Goal: Task Accomplishment & Management: Use online tool/utility

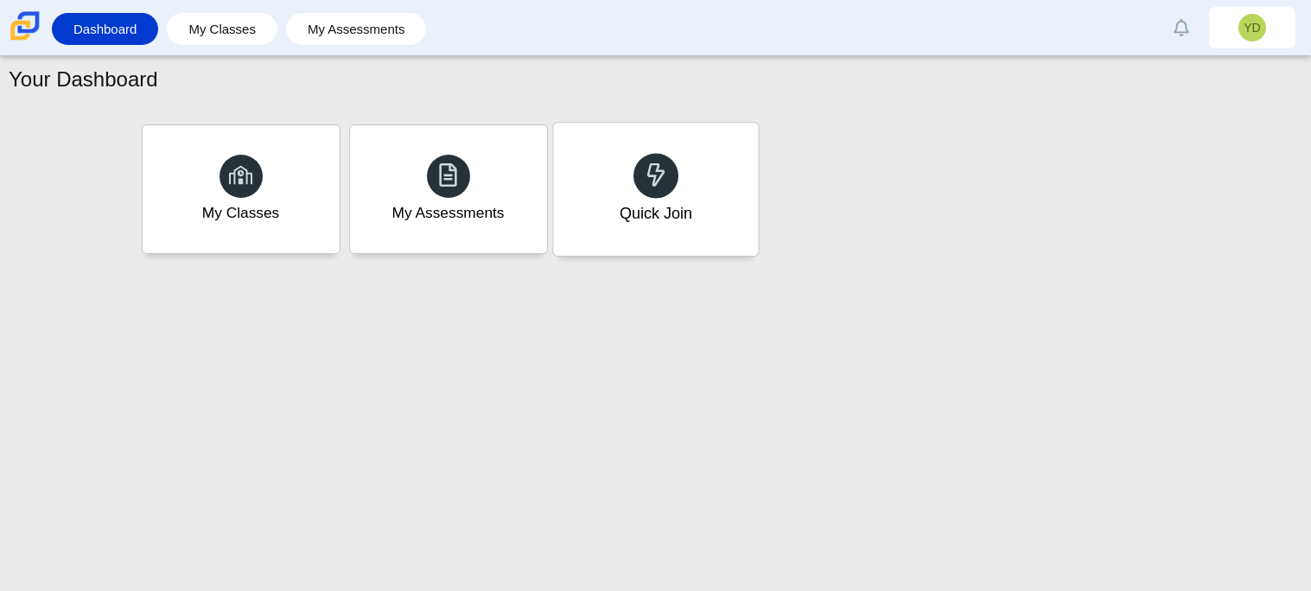
click at [694, 176] on div "Quick Join" at bounding box center [655, 189] width 205 height 133
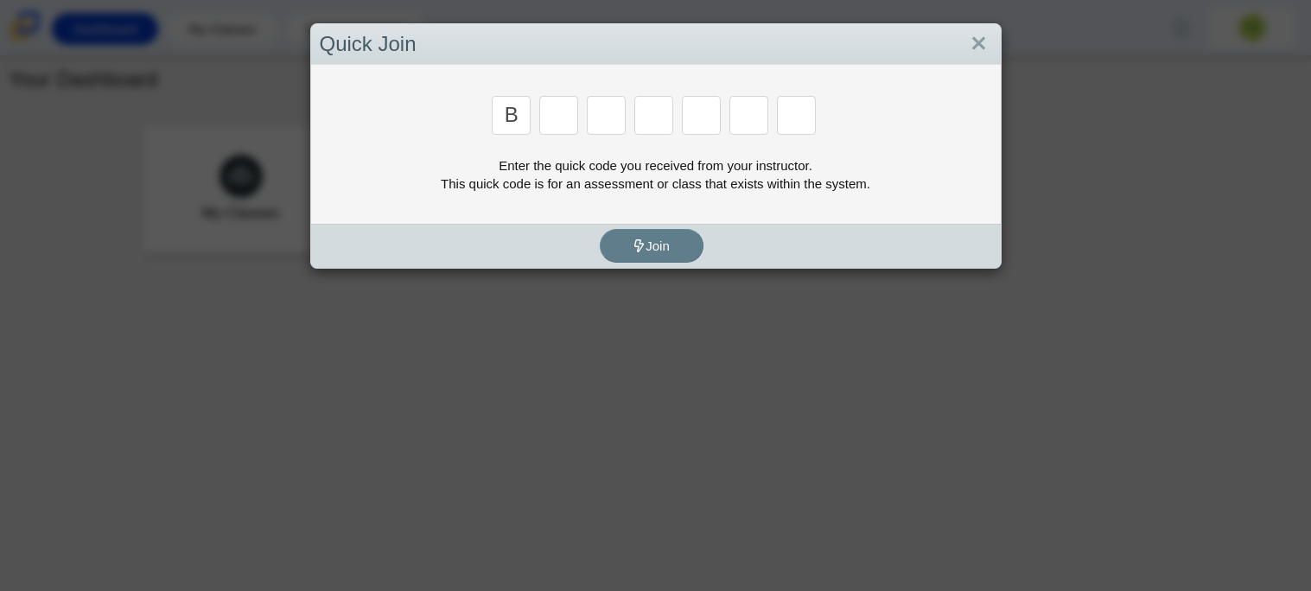
type input "b"
type input "m"
type input "3"
type input "5"
type input "3"
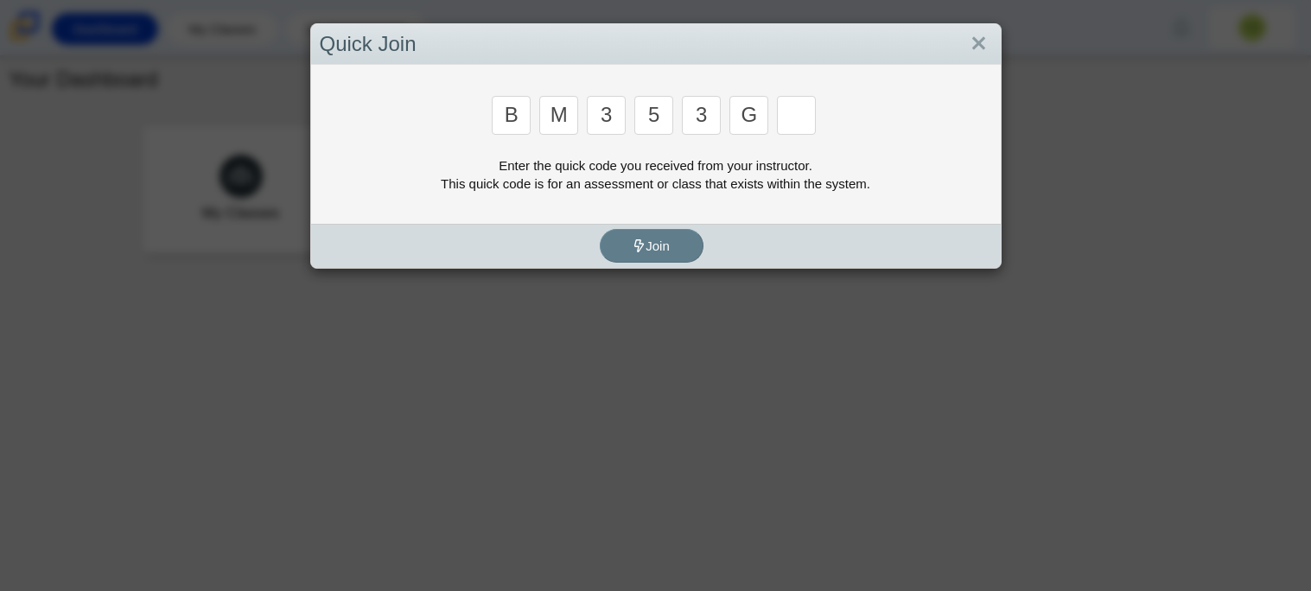
type input "g"
type input "b"
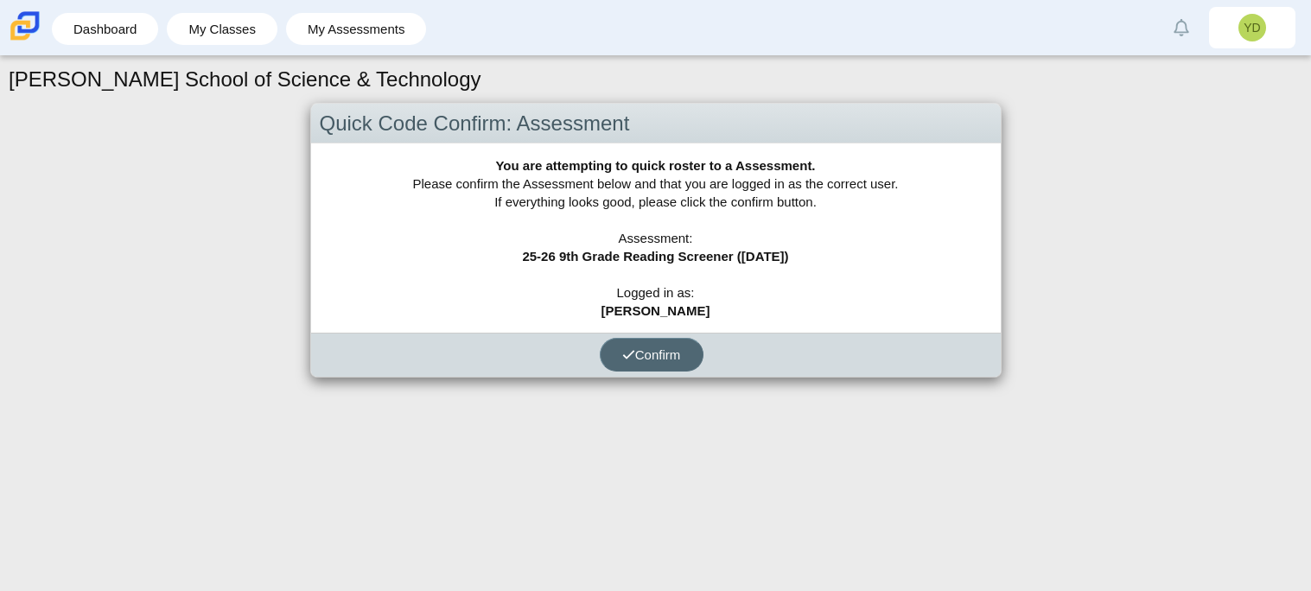
click at [670, 349] on span "Confirm" at bounding box center [651, 354] width 59 height 15
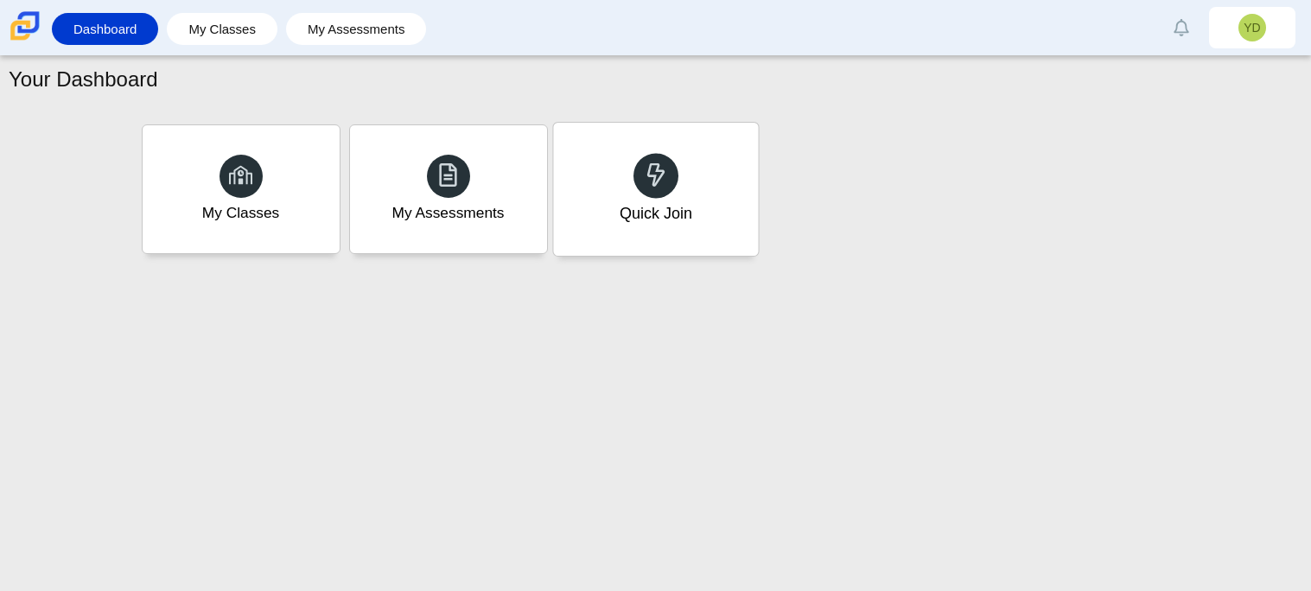
click at [675, 153] on div "Quick Join" at bounding box center [655, 189] width 205 height 133
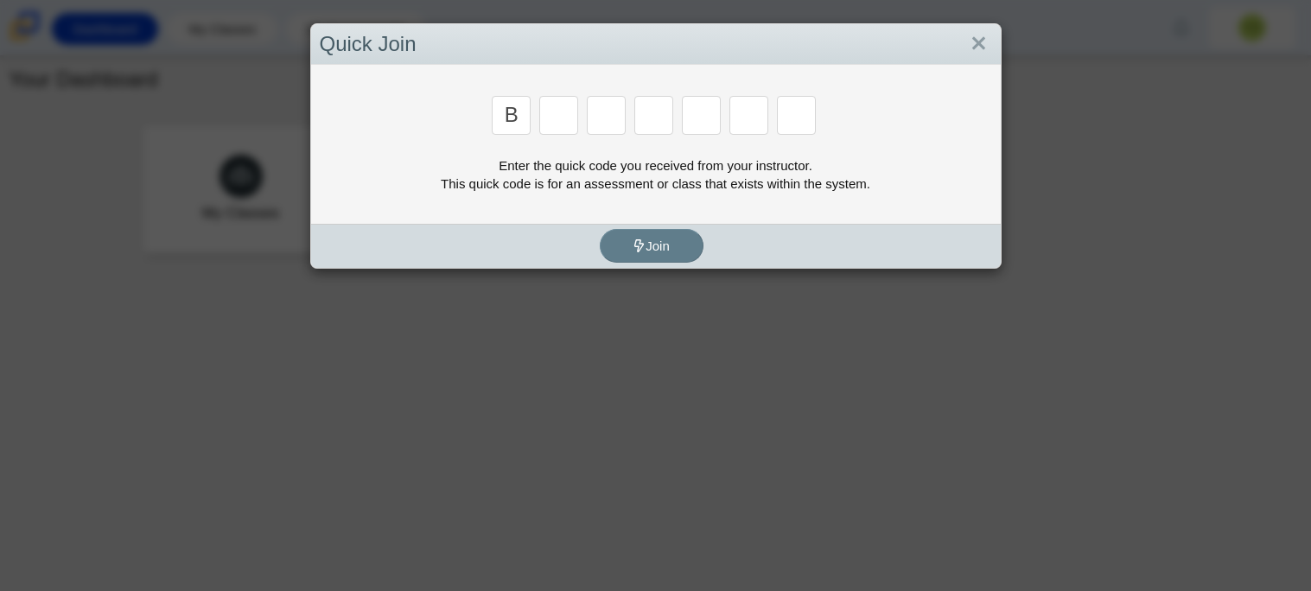
type input "b"
type input "m"
type input "3"
type input "5"
type input "3"
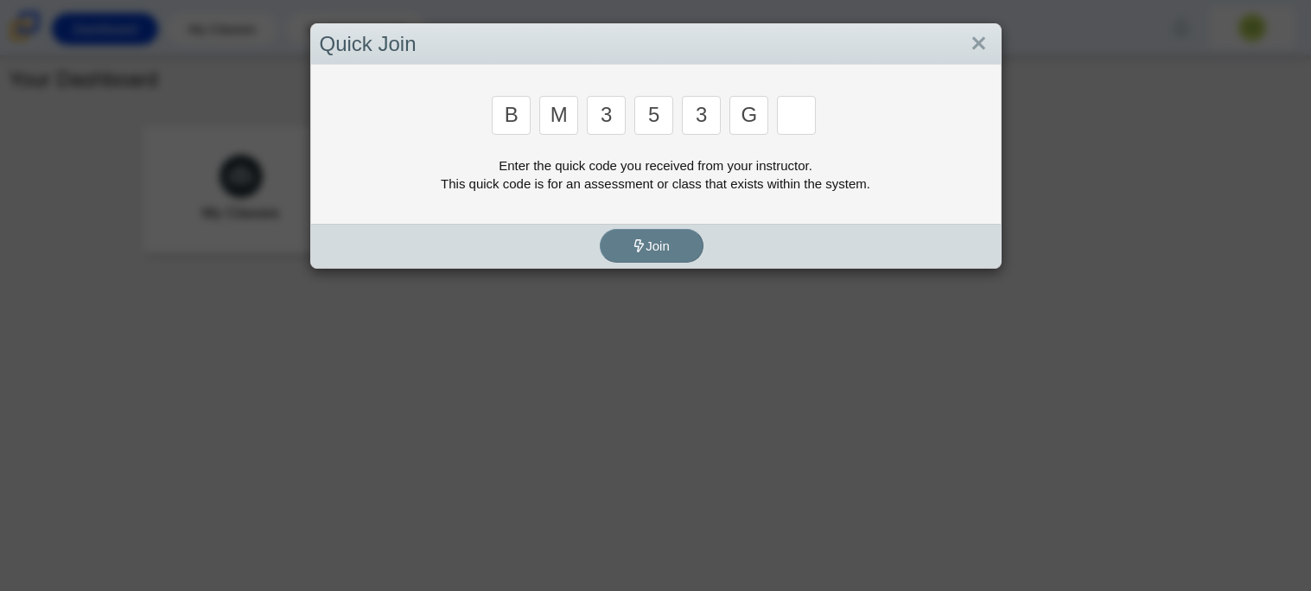
type input "g"
type input "b"
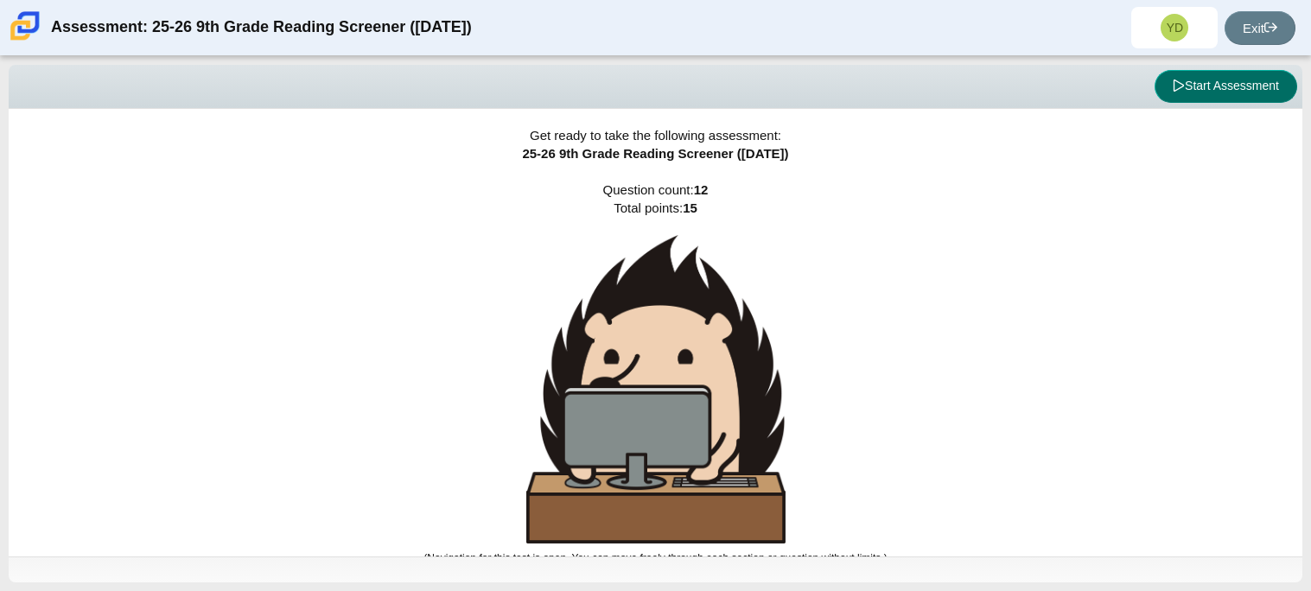
click at [1174, 86] on icon at bounding box center [1179, 86] width 10 height 12
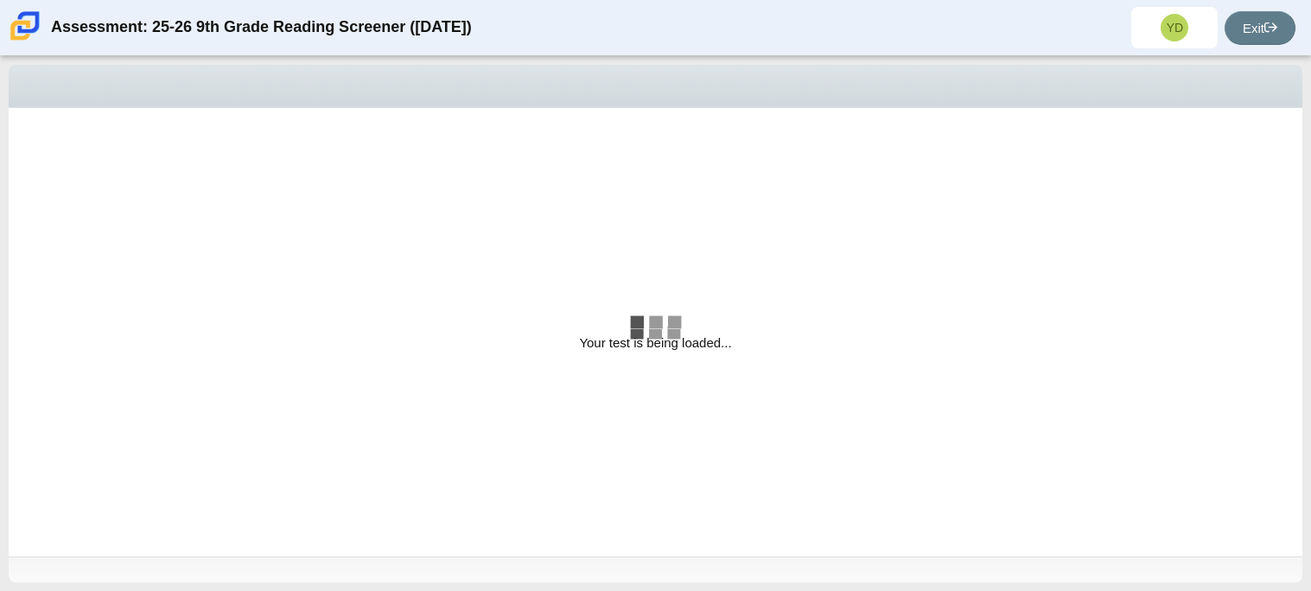
select select "ccc5b315-3c7c-471c-bf90-f22c8299c798"
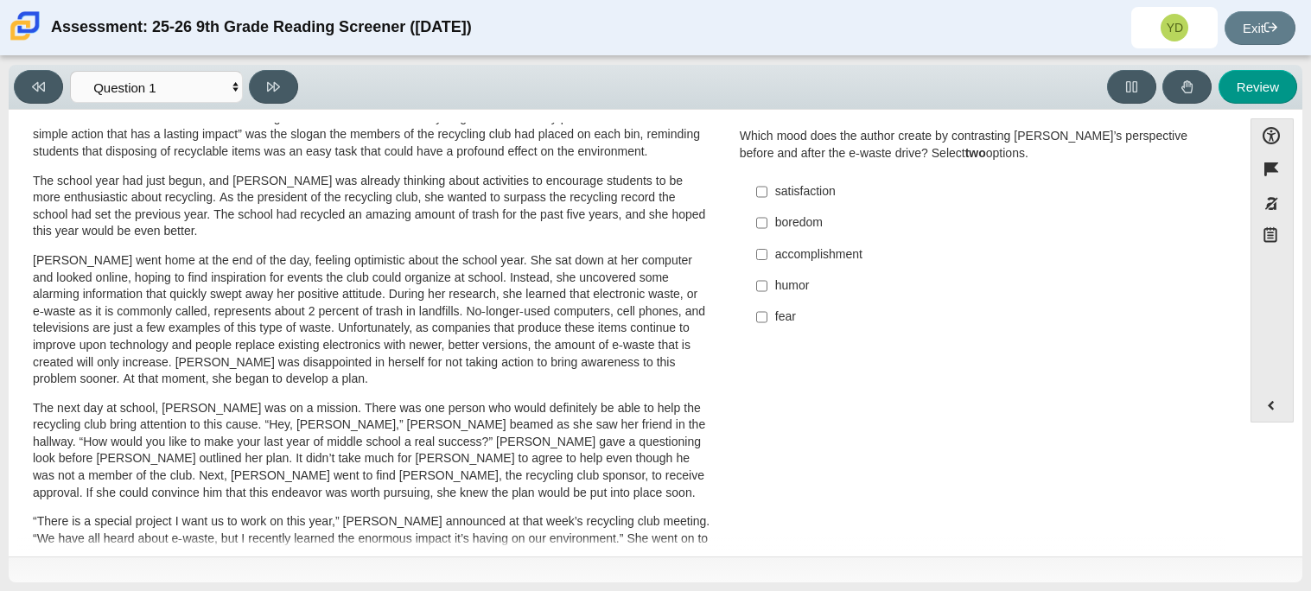
scroll to position [115, 0]
click at [500, 309] on p "[PERSON_NAME] went home at the end of the day, feeling optimistic about the sch…" at bounding box center [372, 321] width 678 height 136
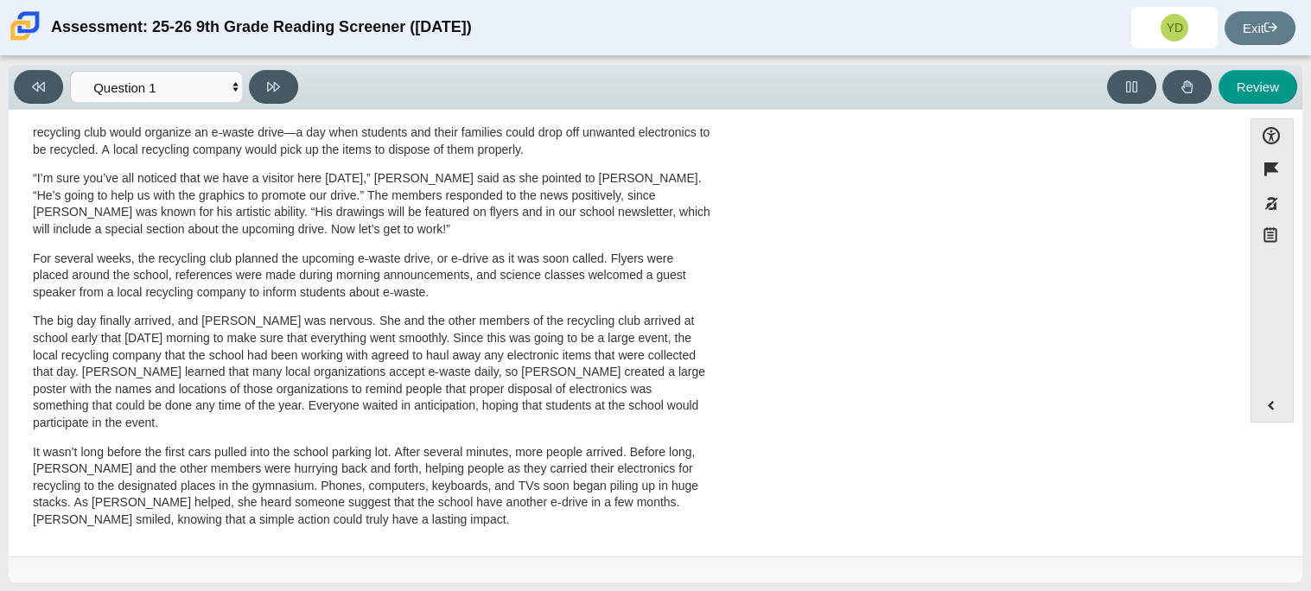
scroll to position [0, 0]
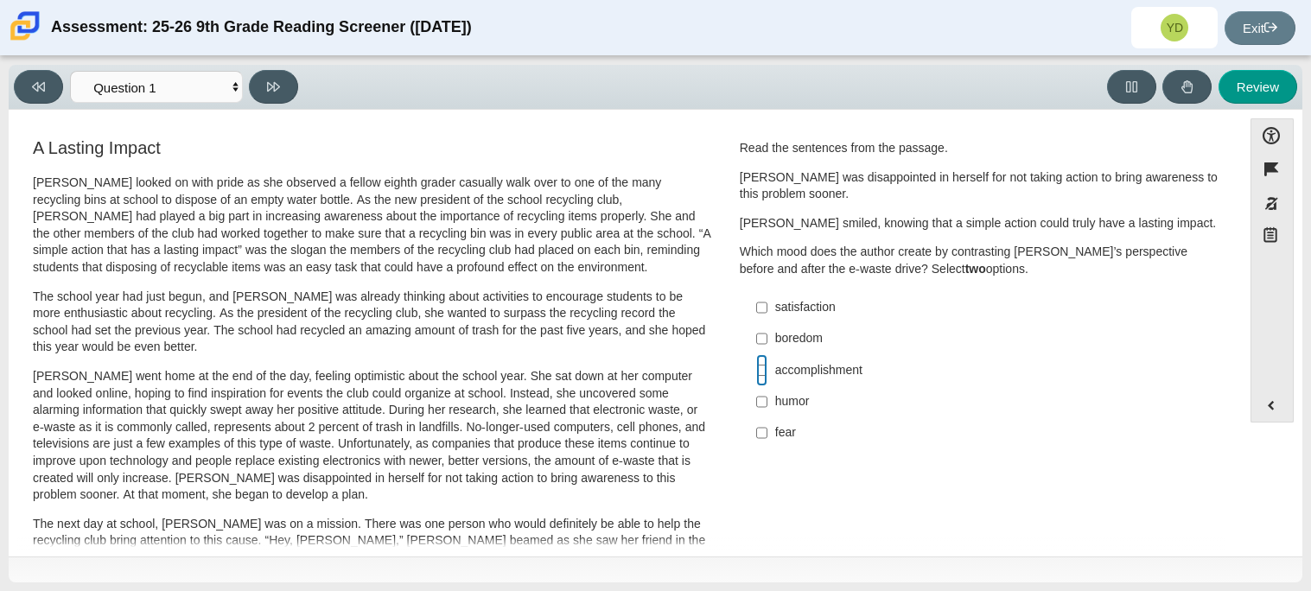
click at [756, 370] on input "accomplishment accomplishment" at bounding box center [761, 369] width 11 height 31
checkbox input "true"
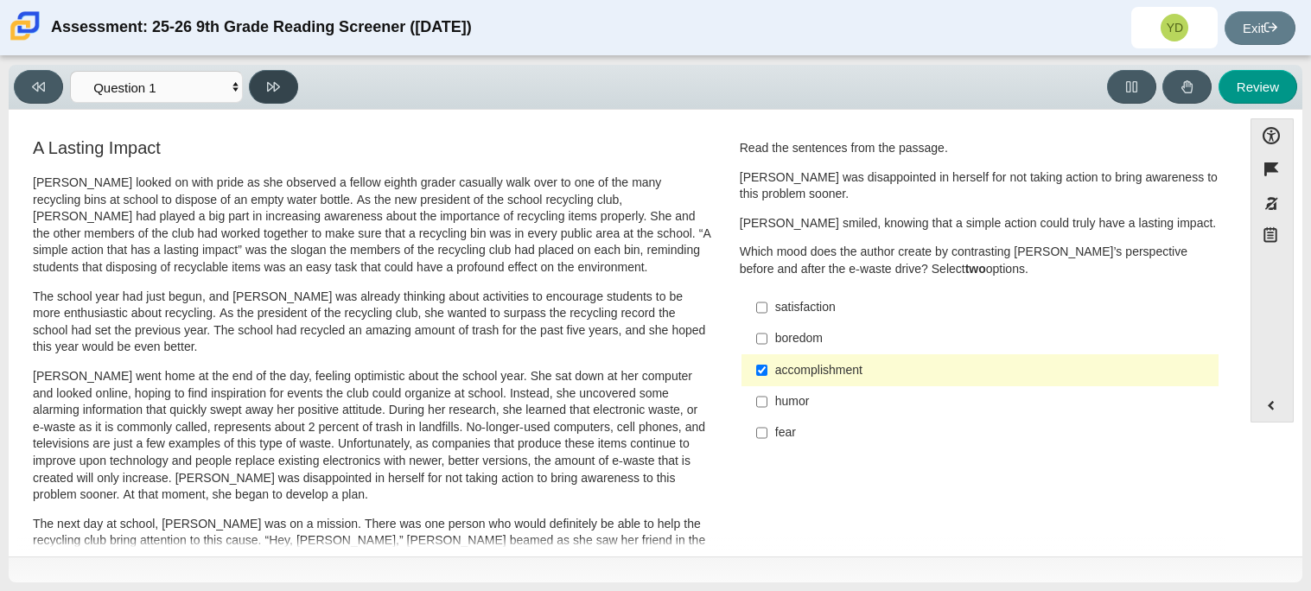
click at [265, 75] on button at bounding box center [273, 87] width 49 height 34
select select "0ff64528-ffd7-428d-b192-babfaadd44e8"
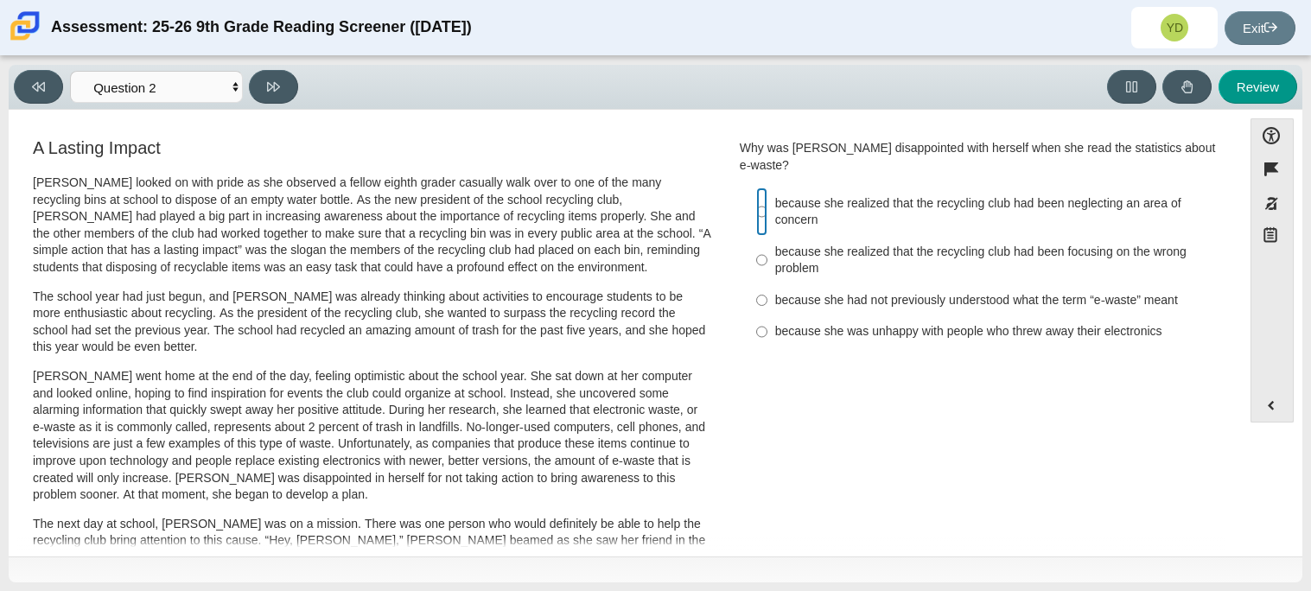
click at [756, 188] on input "because she realized that the recycling club had been neglecting an area of con…" at bounding box center [761, 212] width 11 height 48
radio input "true"
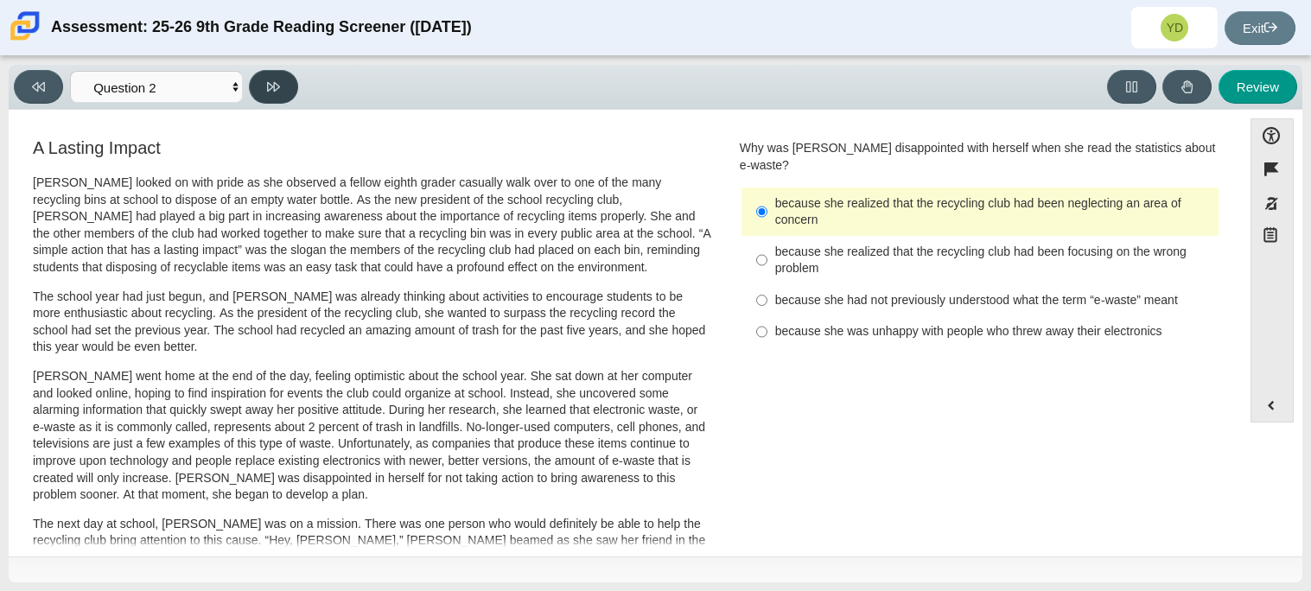
click at [279, 93] on button at bounding box center [273, 87] width 49 height 34
select select "7ce3d843-6974-4858-901c-1ff39630e843"
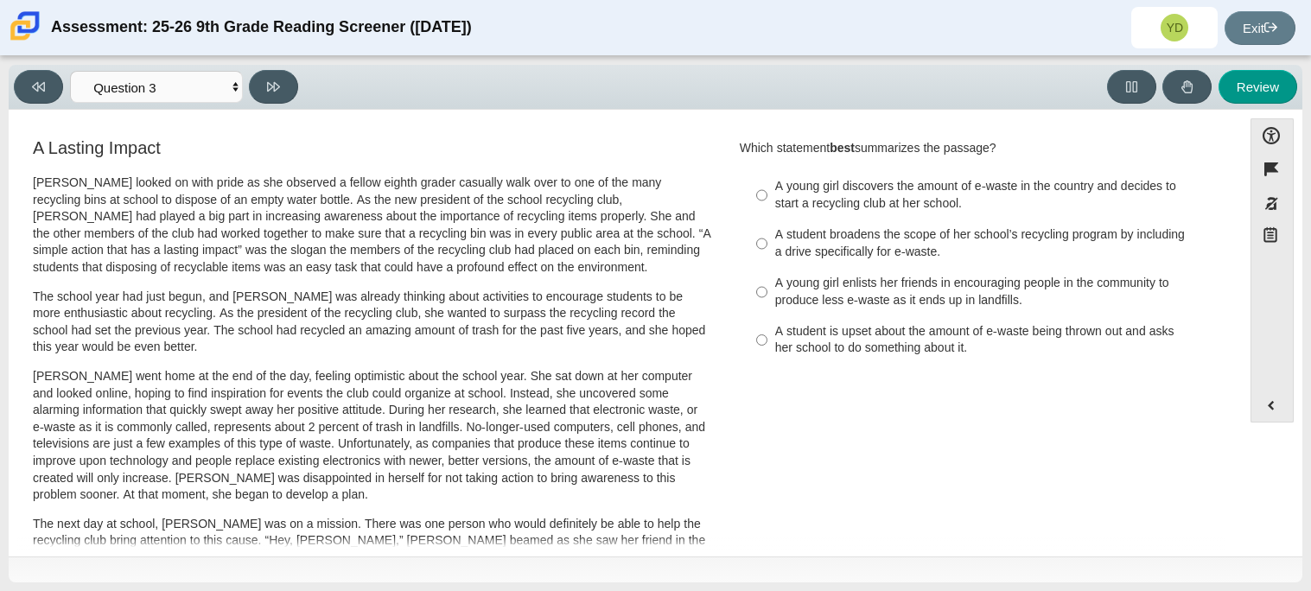
click at [767, 238] on label "A student broadens the scope of her school’s recycling program by including a d…" at bounding box center [981, 244] width 474 height 48
click at [767, 238] on input "A student broadens the scope of her school’s recycling program by including a d…" at bounding box center [761, 244] width 11 height 48
radio input "true"
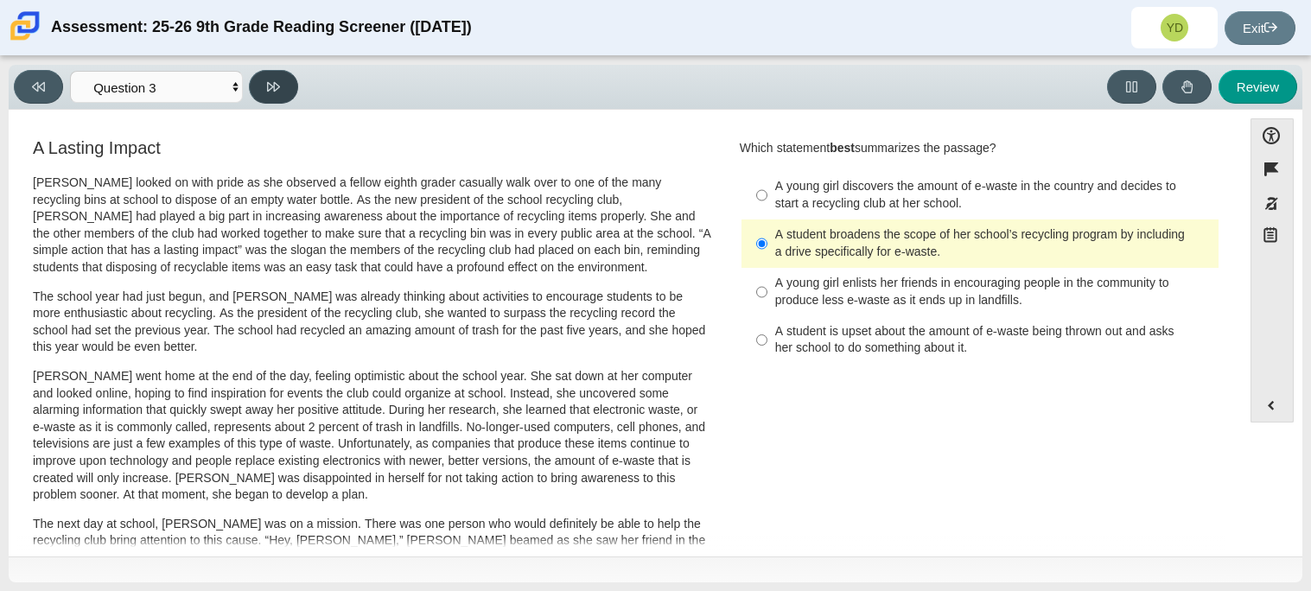
click at [257, 81] on button at bounding box center [273, 87] width 49 height 34
select select "ca9ea0f1-49c5-4bd1-83b0-472c18652b42"
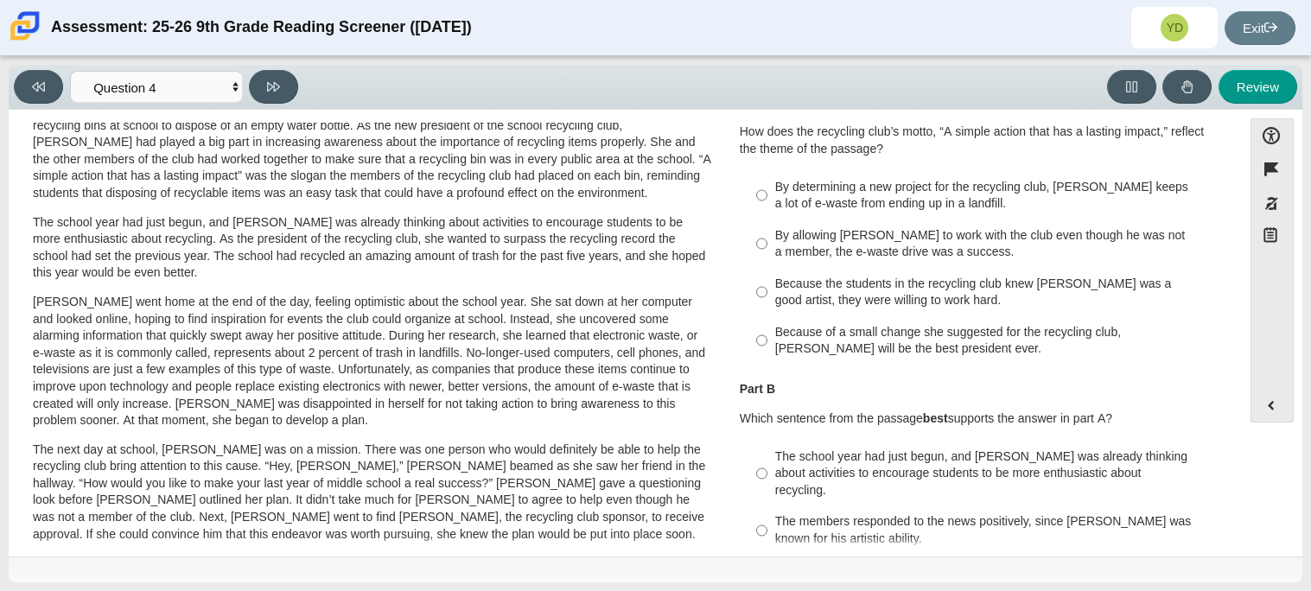
scroll to position [76, 0]
click at [756, 336] on input "Because of a small change she suggested for the recycling club, [PERSON_NAME] w…" at bounding box center [761, 339] width 11 height 48
radio input "true"
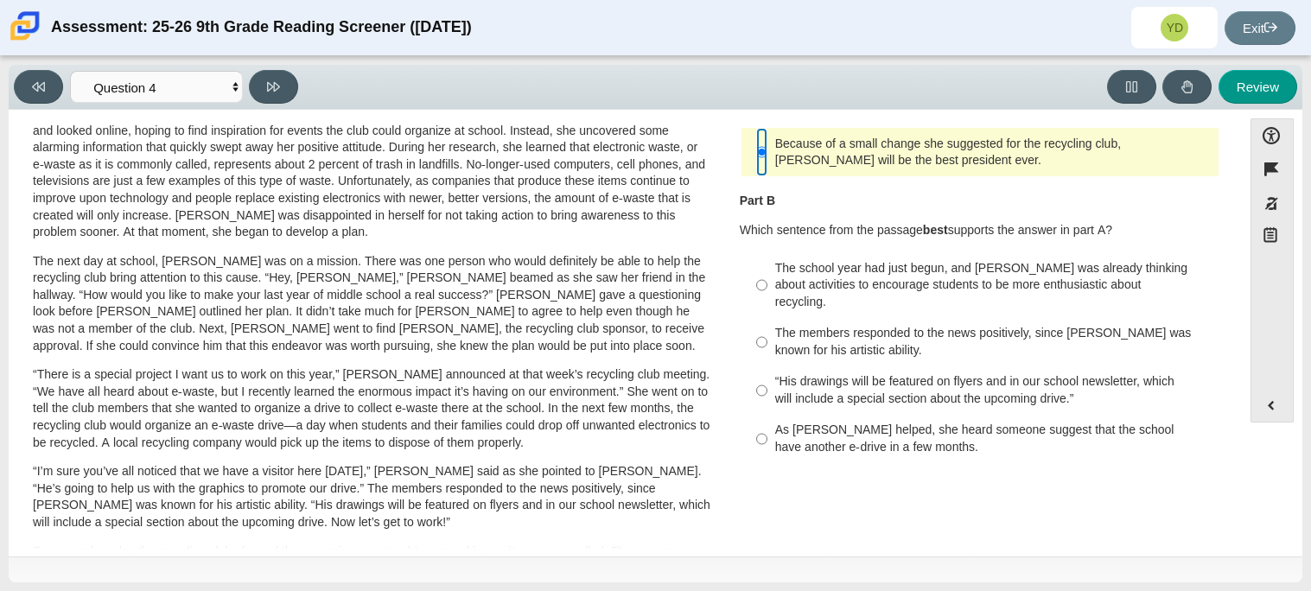
scroll to position [264, 0]
click at [757, 418] on input "As [PERSON_NAME] helped, she heard someone suggest that the school have another…" at bounding box center [761, 437] width 11 height 48
radio input "true"
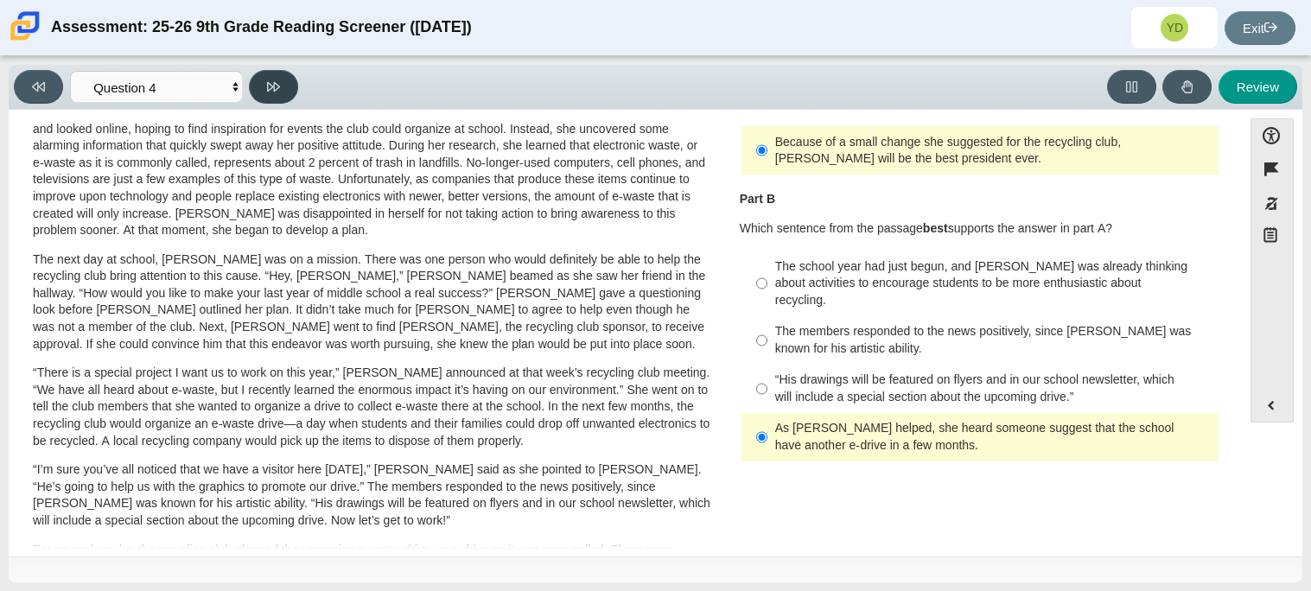
click at [267, 78] on button at bounding box center [273, 87] width 49 height 34
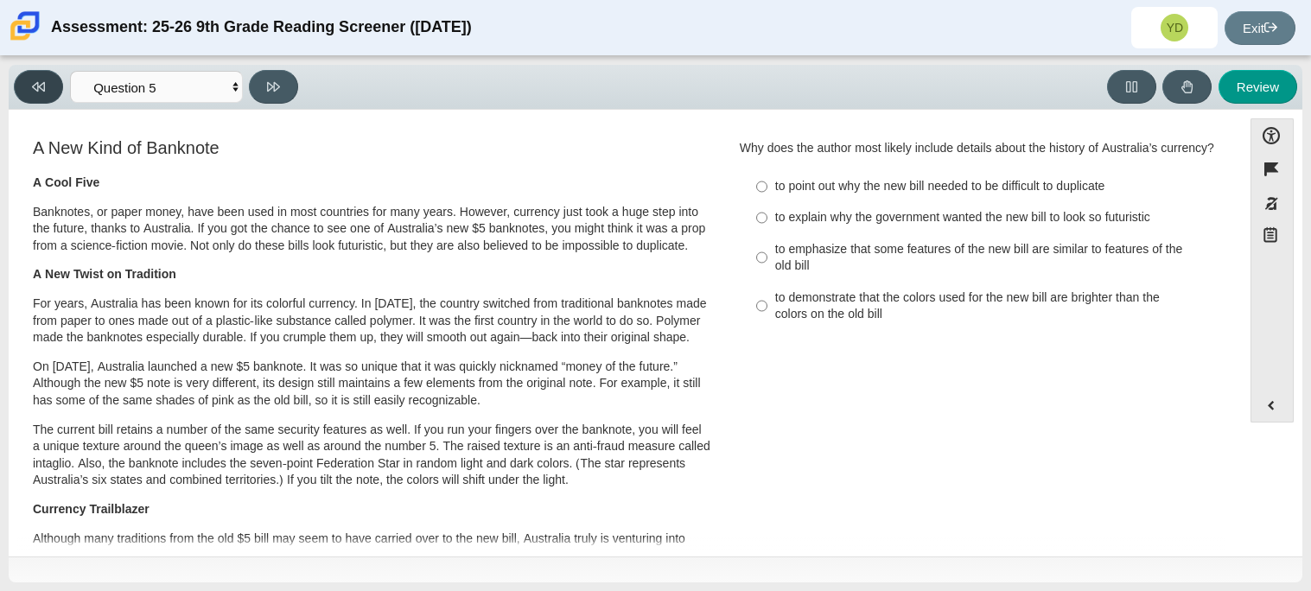
click at [31, 94] on button at bounding box center [38, 87] width 49 height 34
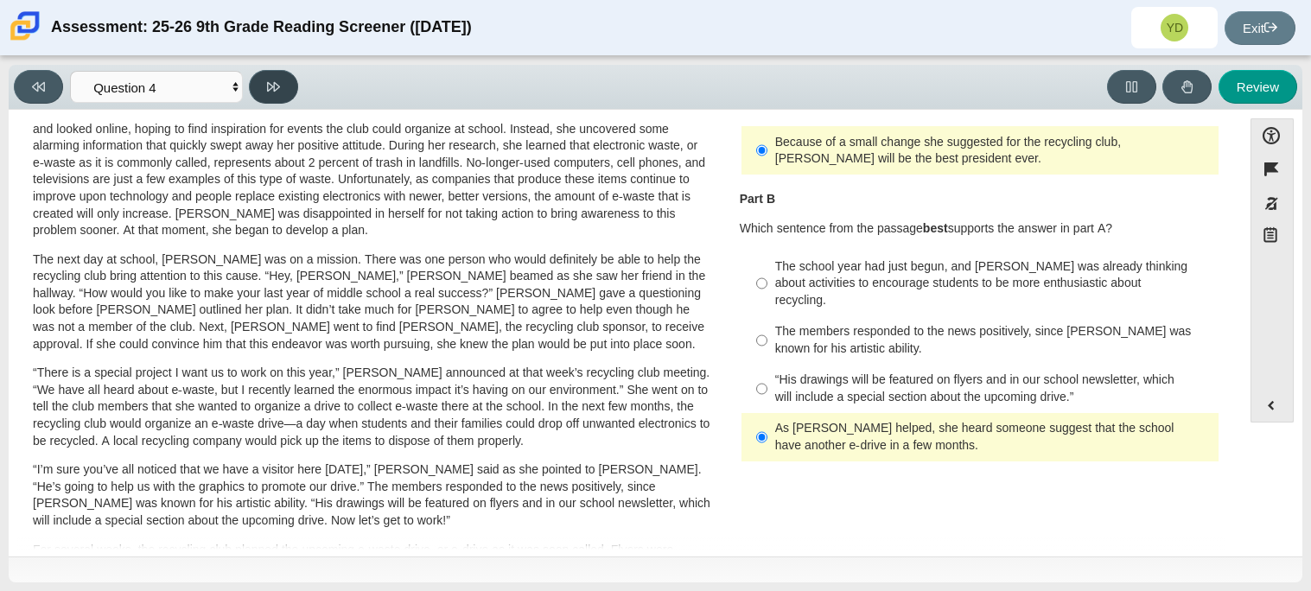
click at [268, 86] on icon at bounding box center [273, 86] width 13 height 13
select select "e41f1a79-e29f-4095-8030-a53364015bed"
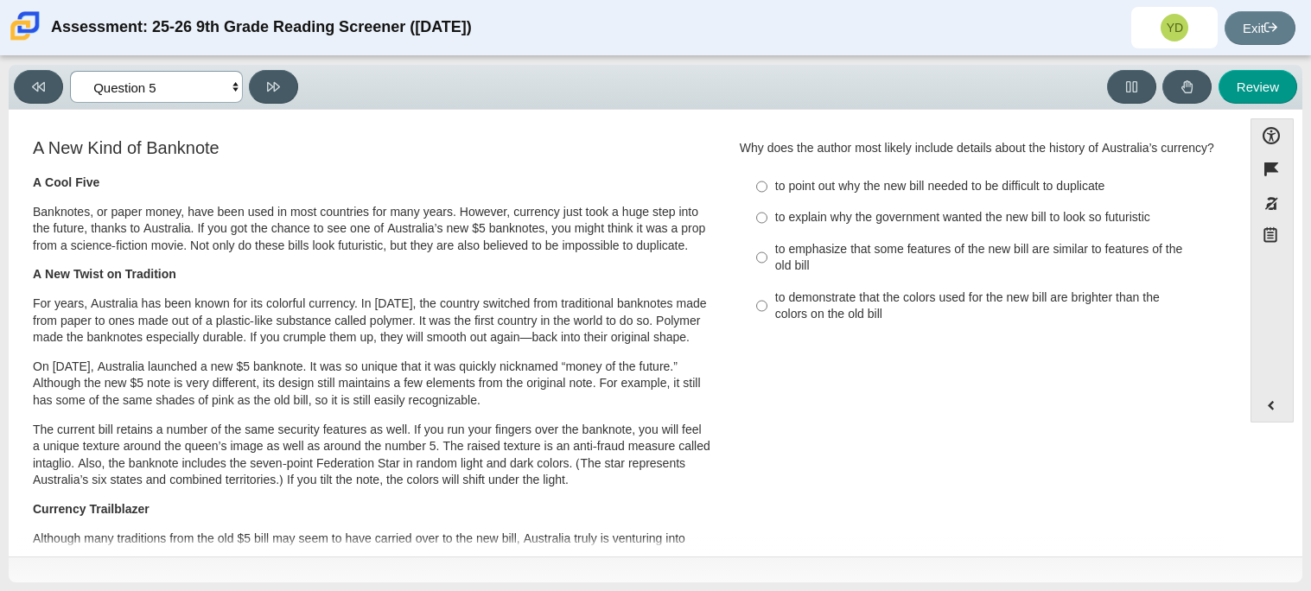
click at [232, 86] on select "Questions Question 1 Question 2 Question 3 Question 4 Question 5 Question 6 Que…" at bounding box center [156, 87] width 173 height 32
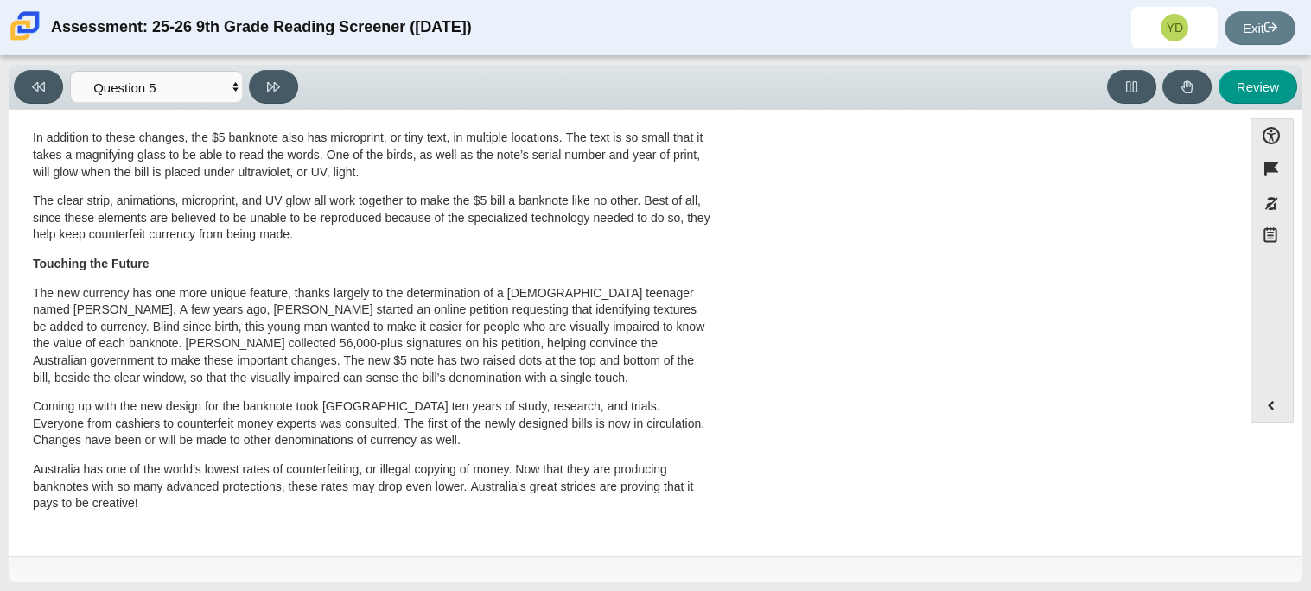
scroll to position [0, 0]
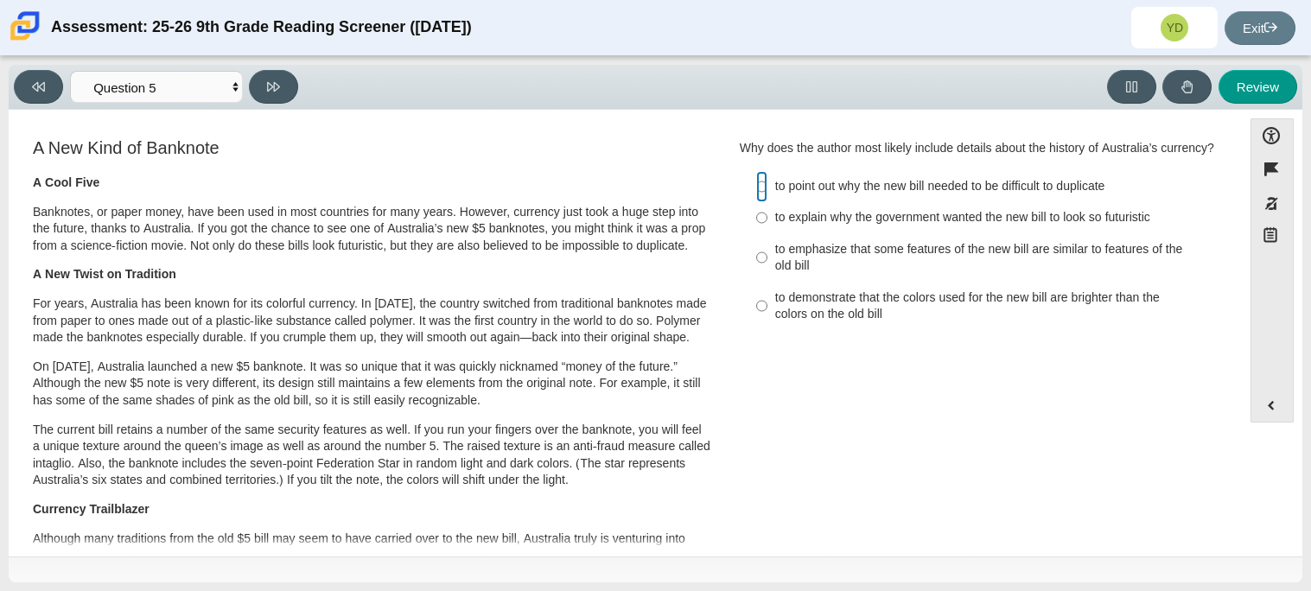
click at [756, 182] on input "to point out why the new bill needed to be difficult to duplicate to point out …" at bounding box center [761, 186] width 11 height 31
radio input "true"
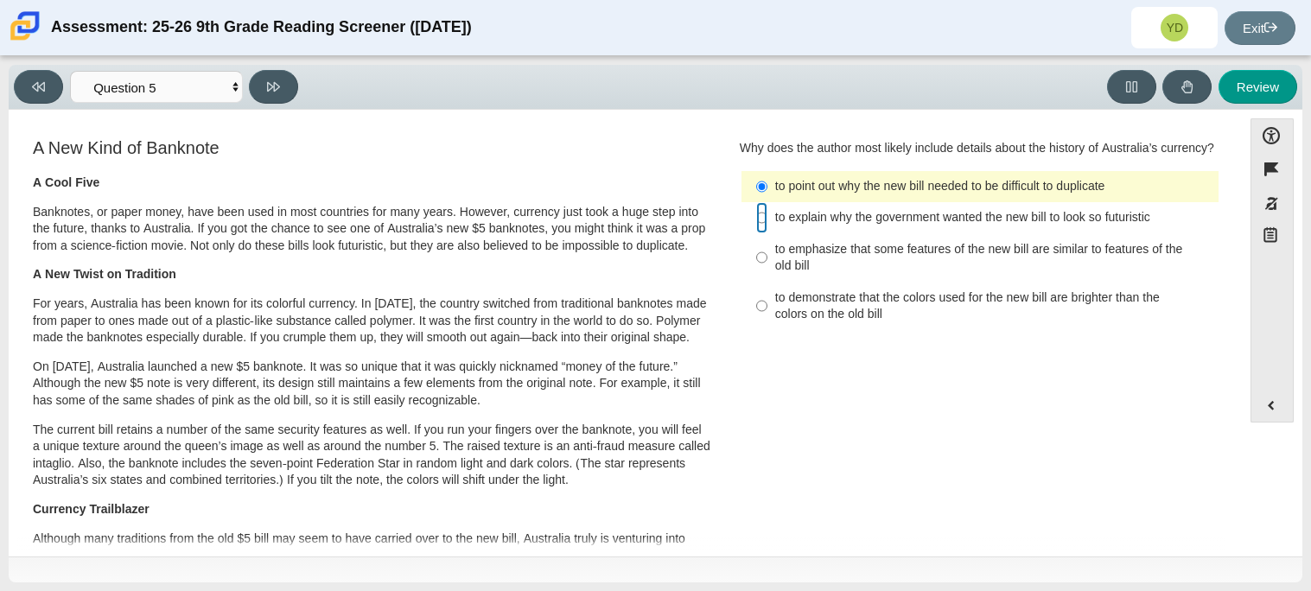
click at [758, 219] on input "to explain why the government wanted the new bill to look so futuristic to expl…" at bounding box center [761, 217] width 11 height 31
radio input "true"
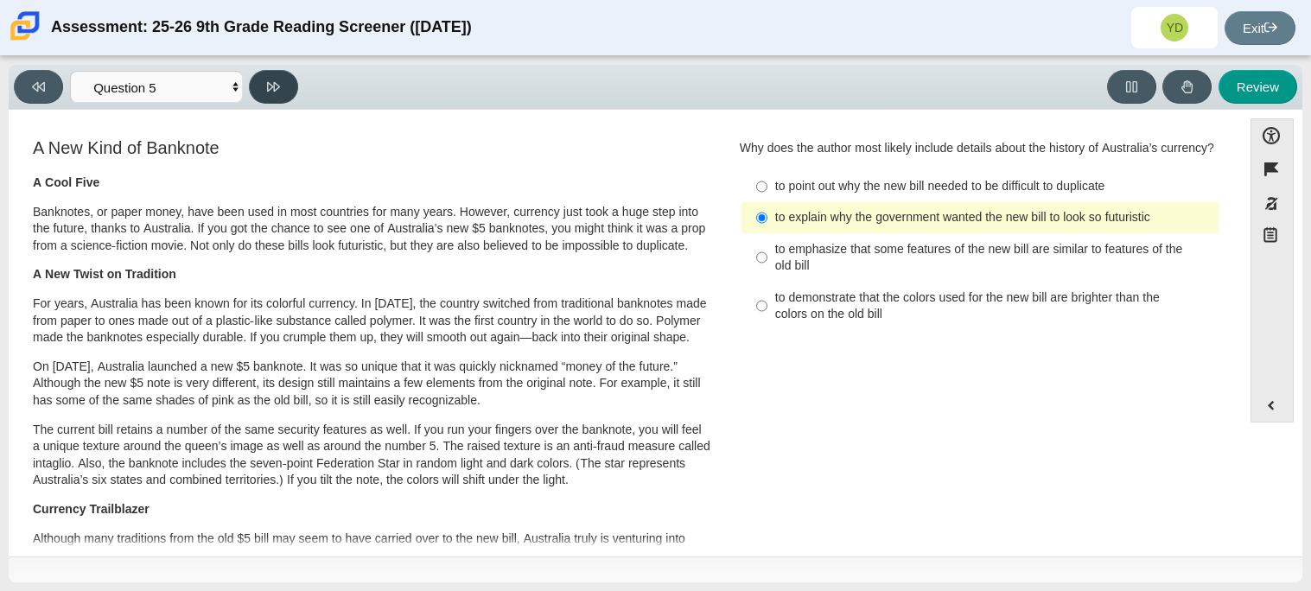
click at [282, 73] on button at bounding box center [273, 87] width 49 height 34
select select "69146e31-7b3d-4a3e-9ce6-f30c24342ae0"
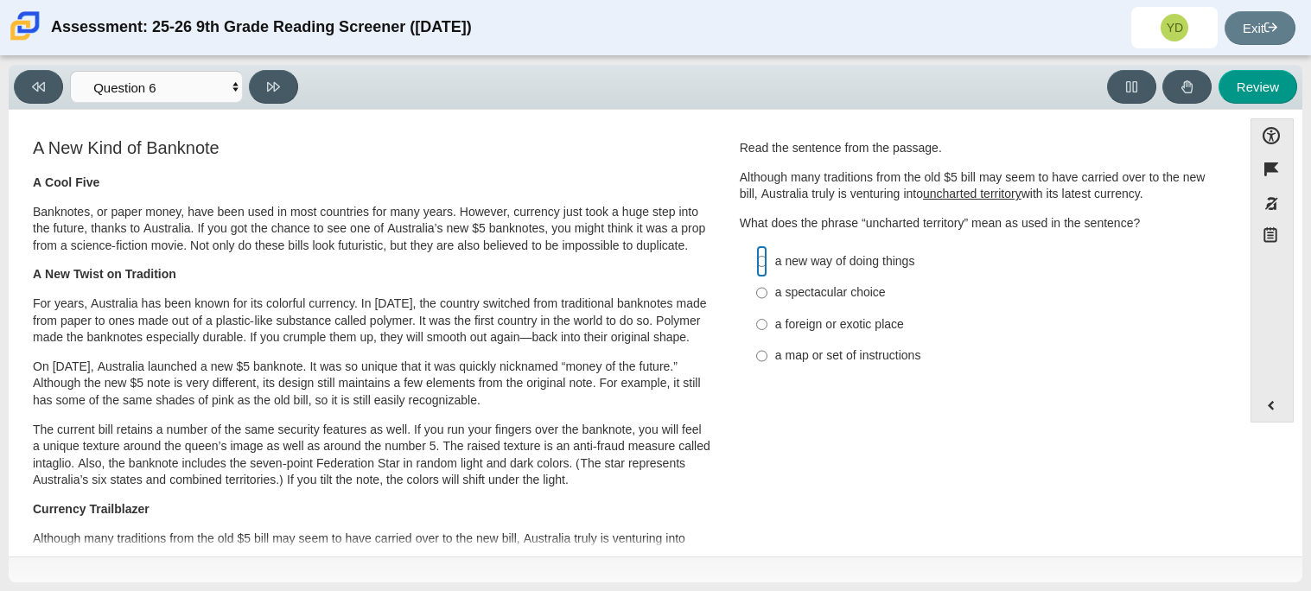
click at [758, 262] on input "a new way of doing things a new way of doing things" at bounding box center [761, 260] width 11 height 31
radio input "true"
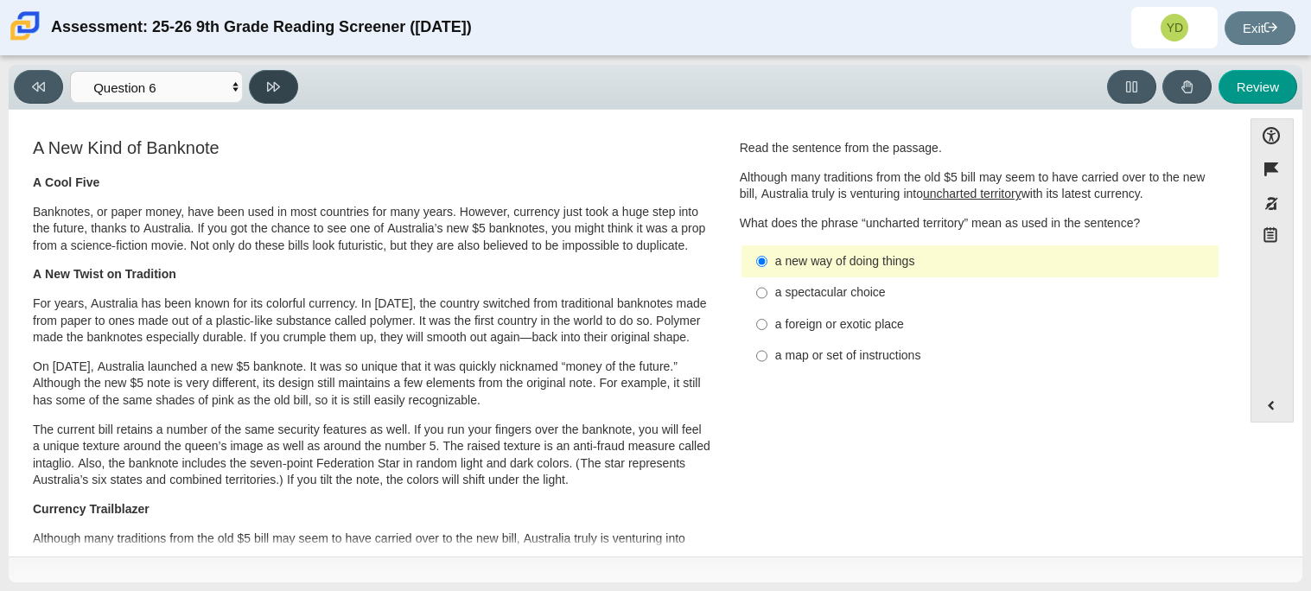
click at [272, 81] on icon at bounding box center [273, 86] width 13 height 13
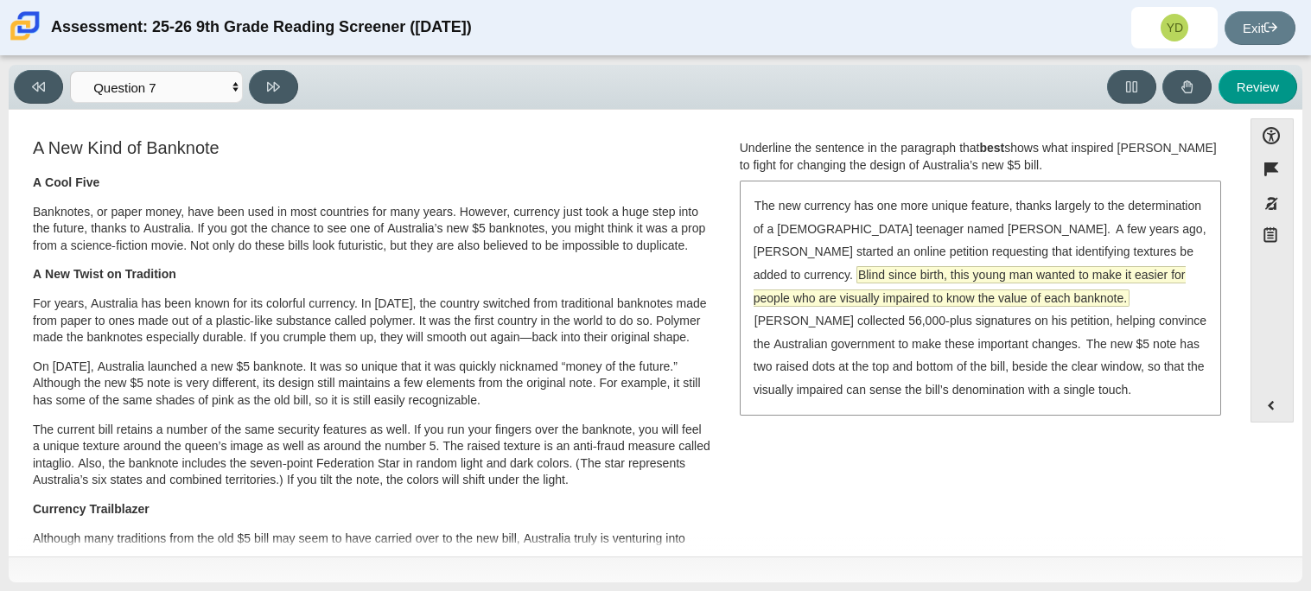
click at [1168, 267] on span "Blind since birth, this young man wanted to make it easier for people who are v…" at bounding box center [970, 286] width 432 height 39
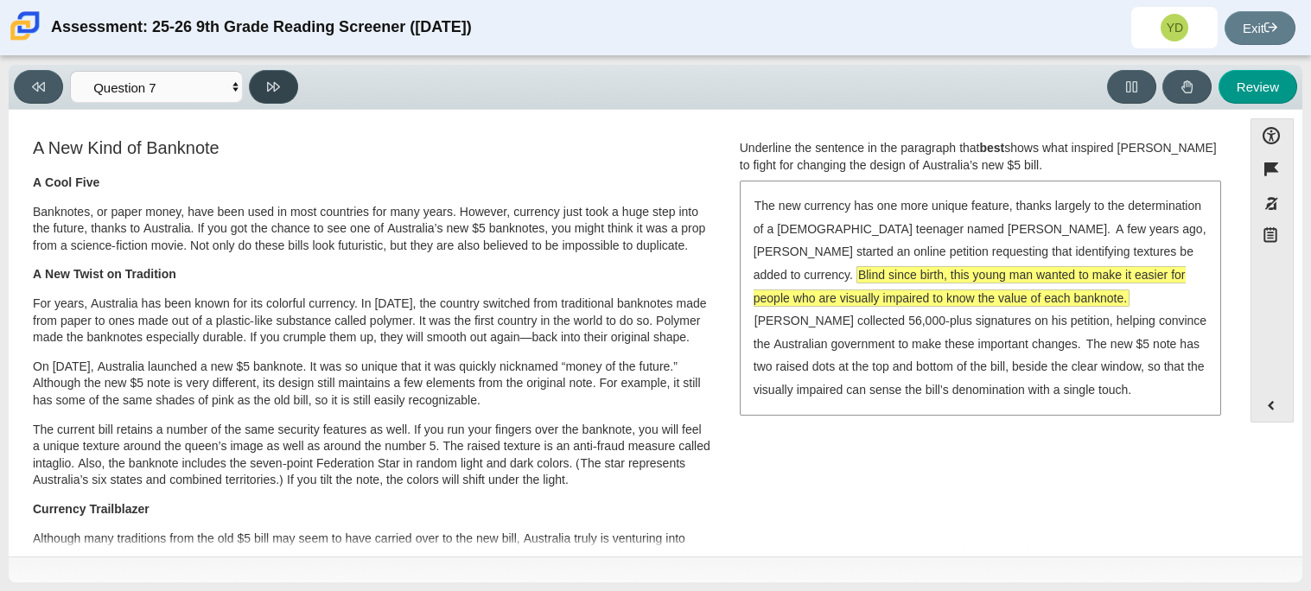
click at [289, 92] on button at bounding box center [273, 87] width 49 height 34
select select "ea8338c2-a6a3-418e-a305-2b963b54a290"
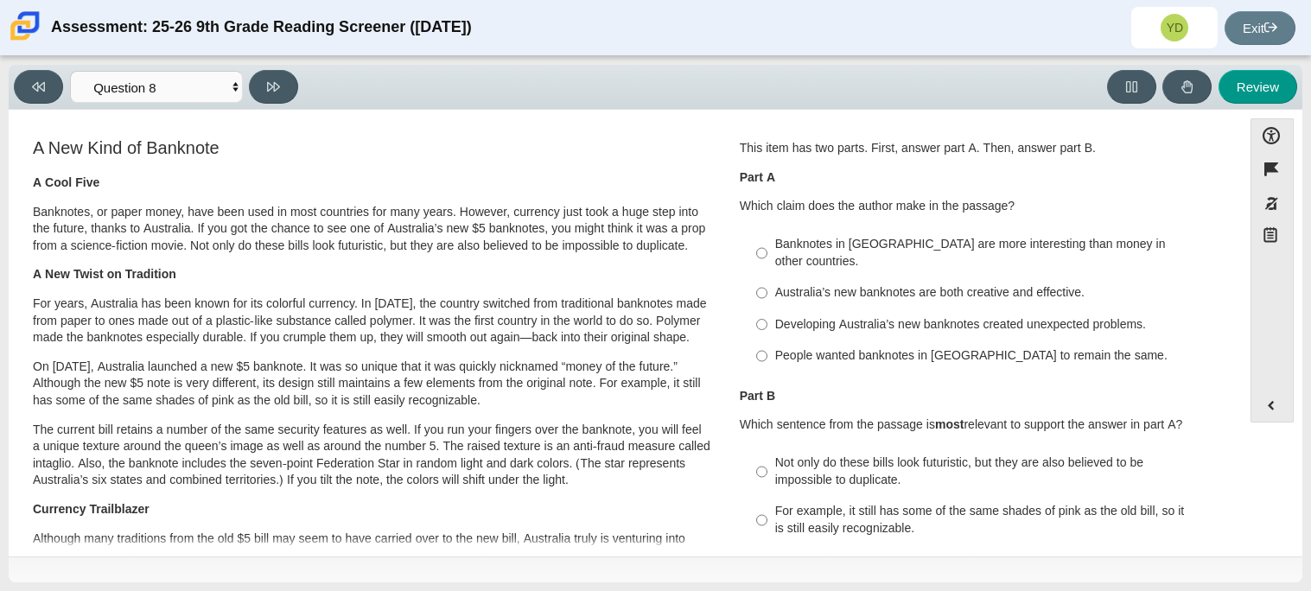
click at [763, 277] on label "Australia’s new banknotes are both creative and effective. Australia’s new bank…" at bounding box center [981, 292] width 474 height 31
click at [763, 277] on input "Australia’s new banknotes are both creative and effective. Australia’s new bank…" at bounding box center [761, 292] width 11 height 31
radio input "true"
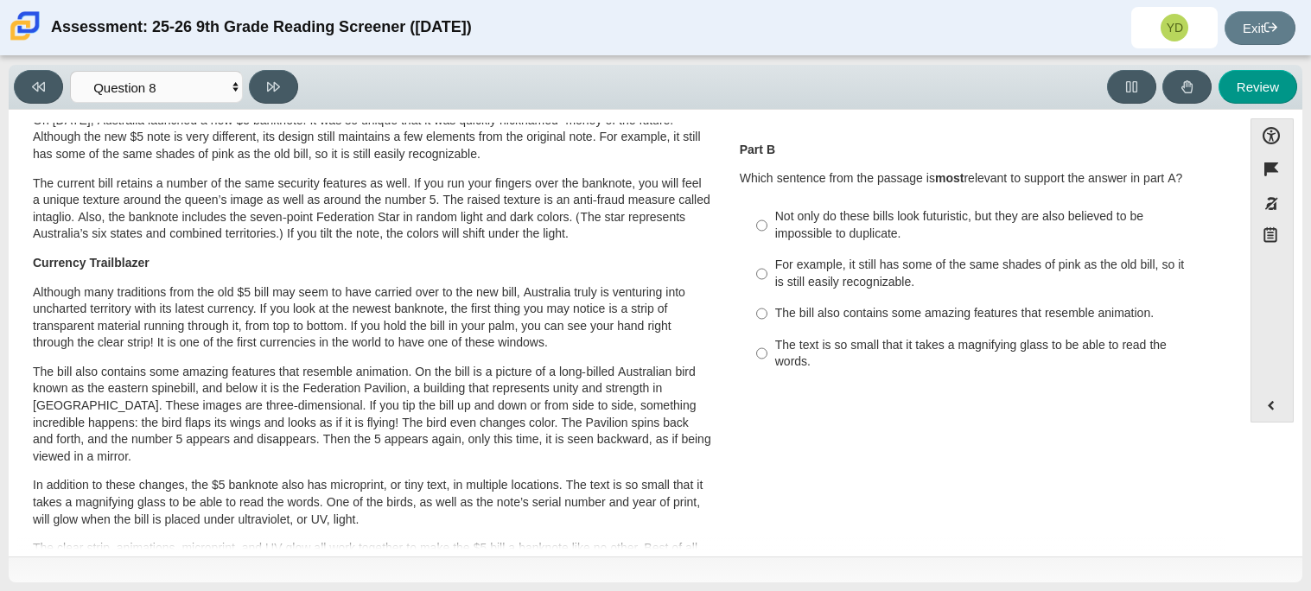
scroll to position [242, 0]
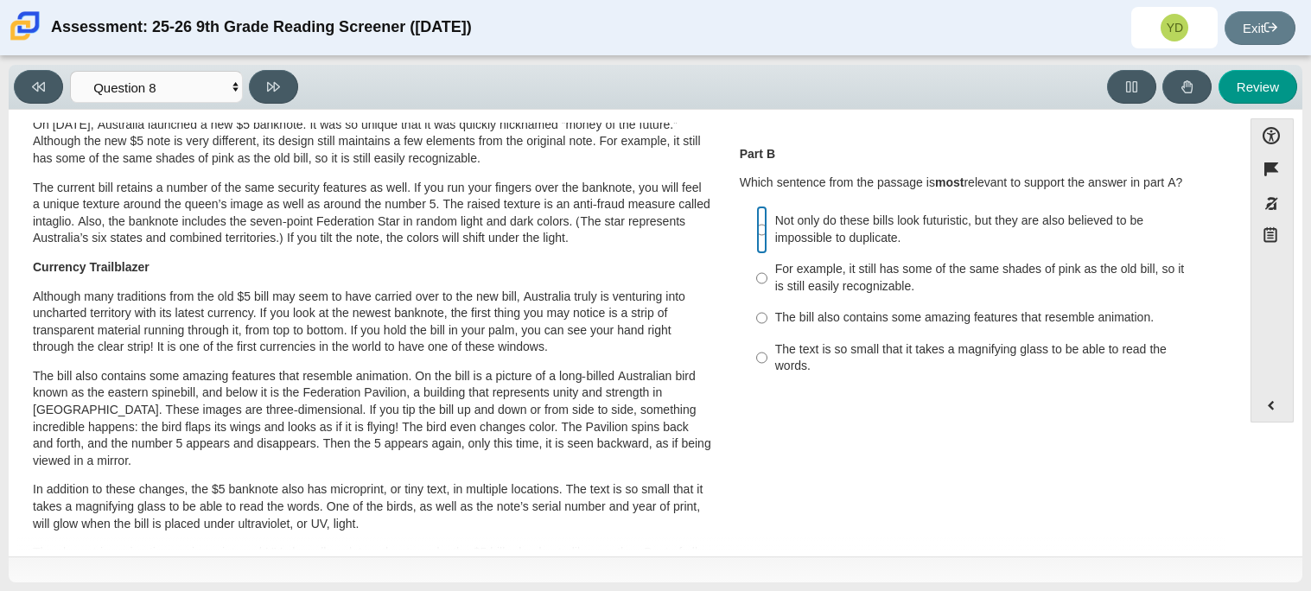
click at [756, 207] on input "Not only do these bills look futuristic, but they are also believed to be impos…" at bounding box center [761, 230] width 11 height 48
radio input "true"
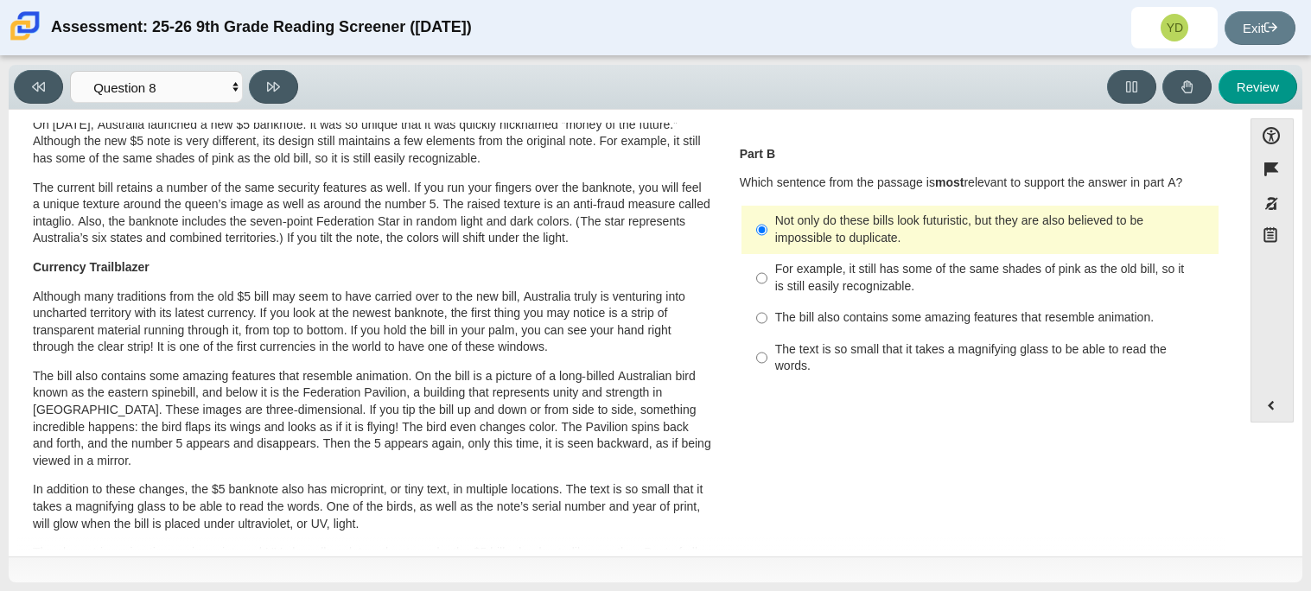
click at [763, 302] on label "The bill also contains some amazing features that resemble animation. The bill …" at bounding box center [981, 317] width 474 height 31
click at [763, 302] on input "The bill also contains some amazing features that resemble animation. The bill …" at bounding box center [761, 317] width 11 height 31
radio input "true"
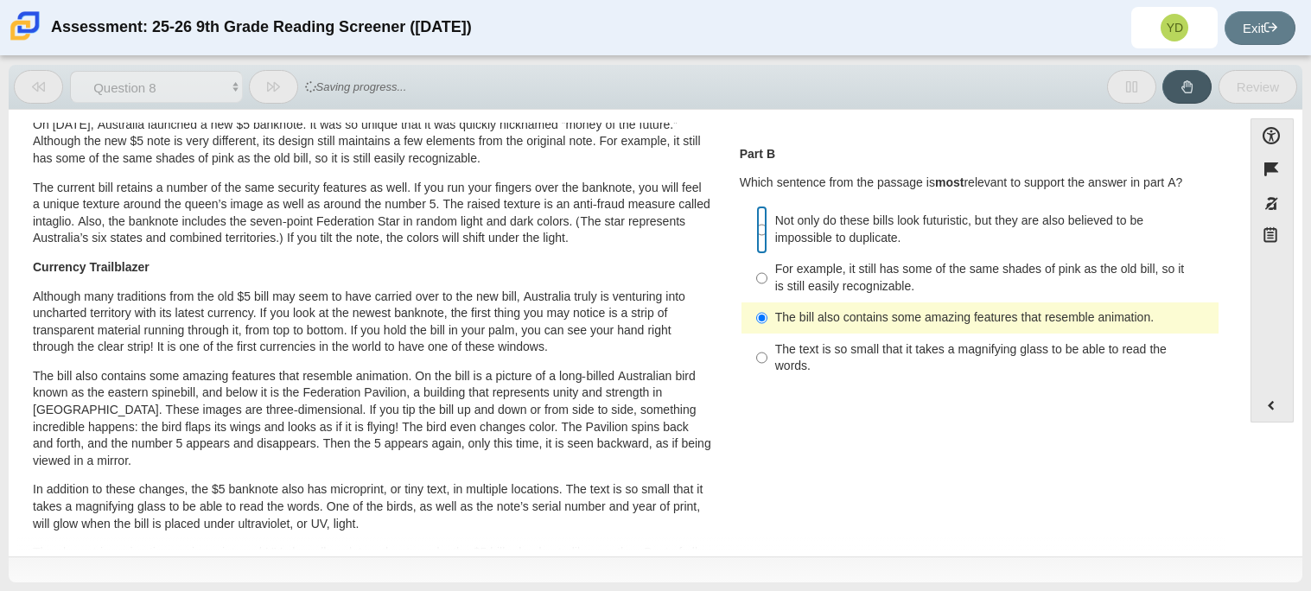
click at [759, 215] on input "Not only do these bills look futuristic, but they are also believed to be impos…" at bounding box center [761, 230] width 11 height 48
radio input "true"
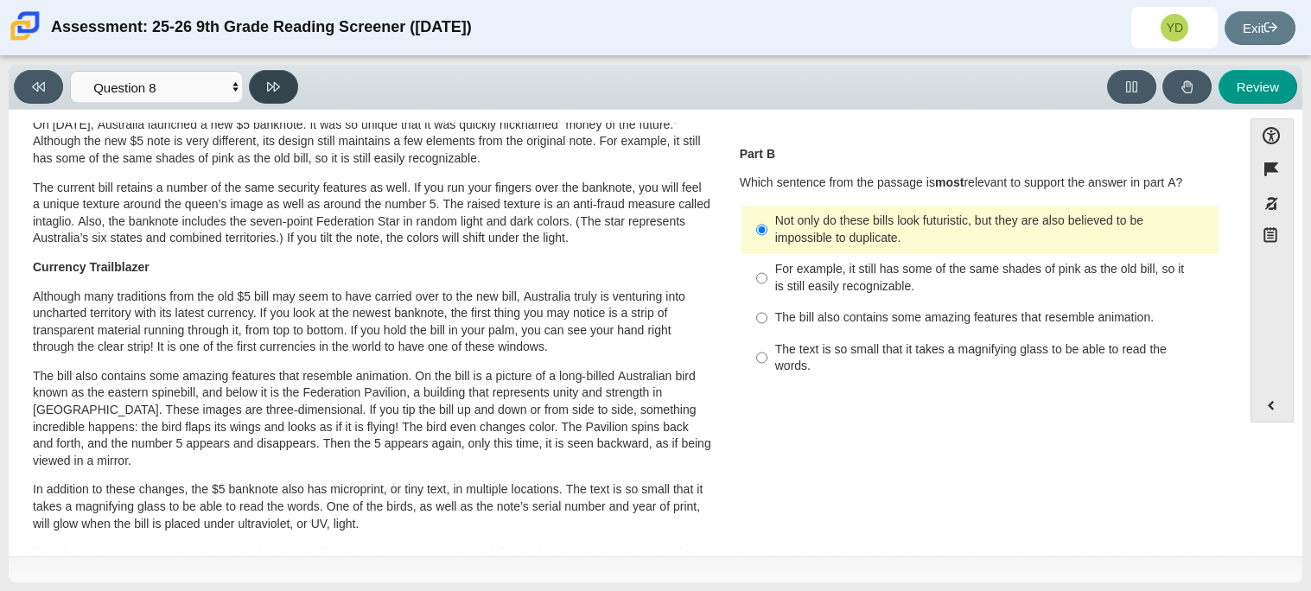
click at [264, 93] on button at bounding box center [273, 87] width 49 height 34
select select "89f058d6-b15c-4ef5-a4b3-fdaffb8868b6"
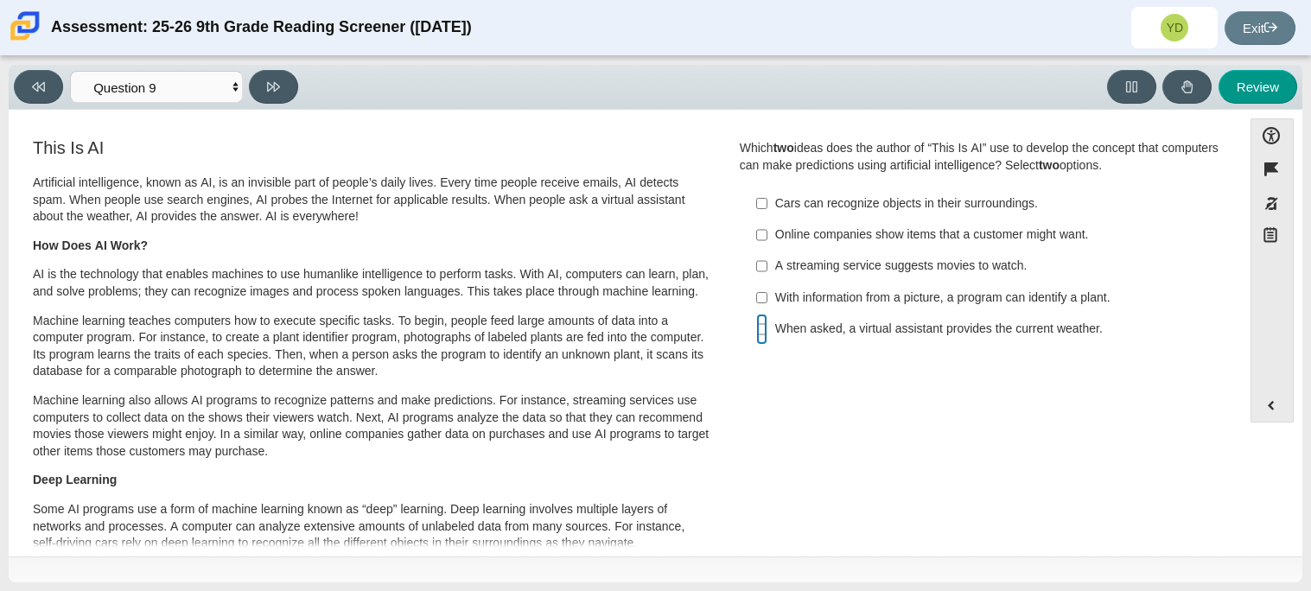
click at [756, 324] on input "When asked, a virtual assistant provides the current weather. When asked, a vir…" at bounding box center [761, 329] width 11 height 31
checkbox input "true"
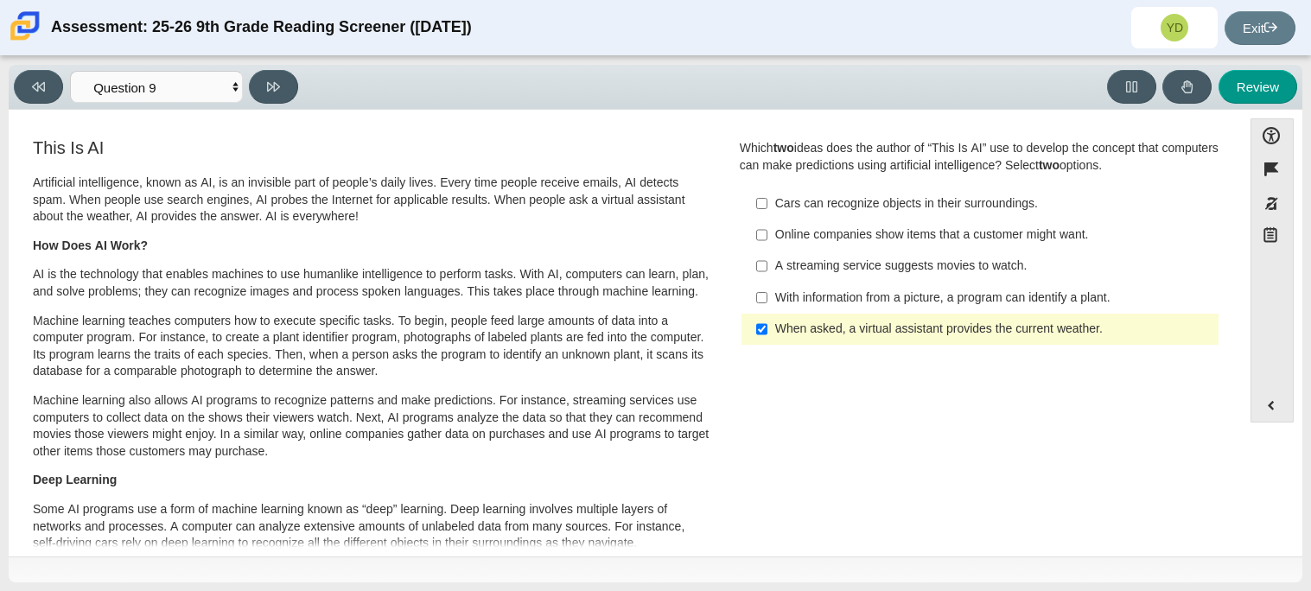
click at [761, 225] on label "Online companies show items that a customer might want. Online companies show i…" at bounding box center [981, 235] width 474 height 31
click at [761, 225] on input "Online companies show items that a customer might want. Online companies show i…" at bounding box center [761, 235] width 11 height 31
checkbox input "true"
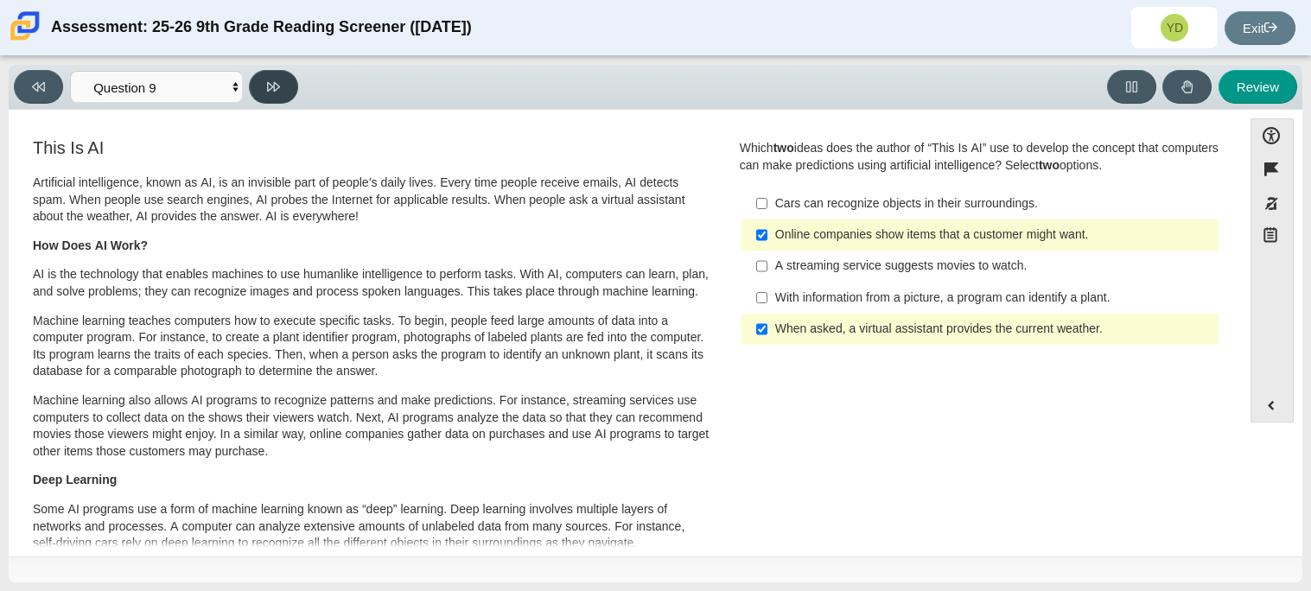
click at [277, 80] on icon at bounding box center [273, 86] width 13 height 13
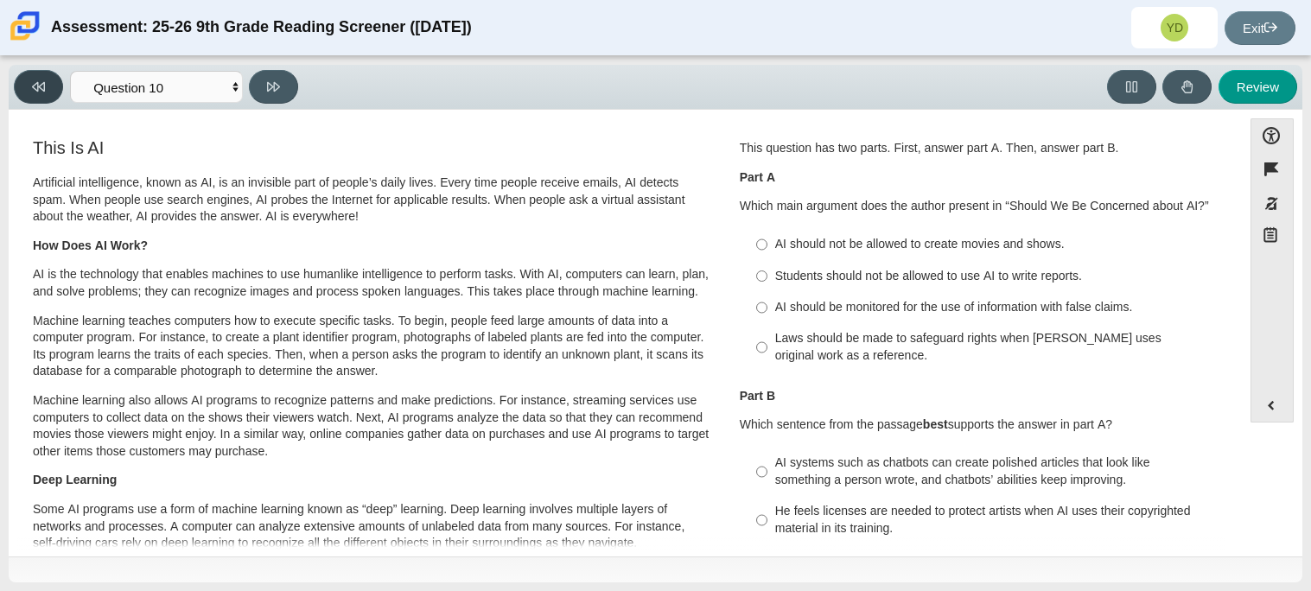
click at [34, 72] on button at bounding box center [38, 87] width 49 height 34
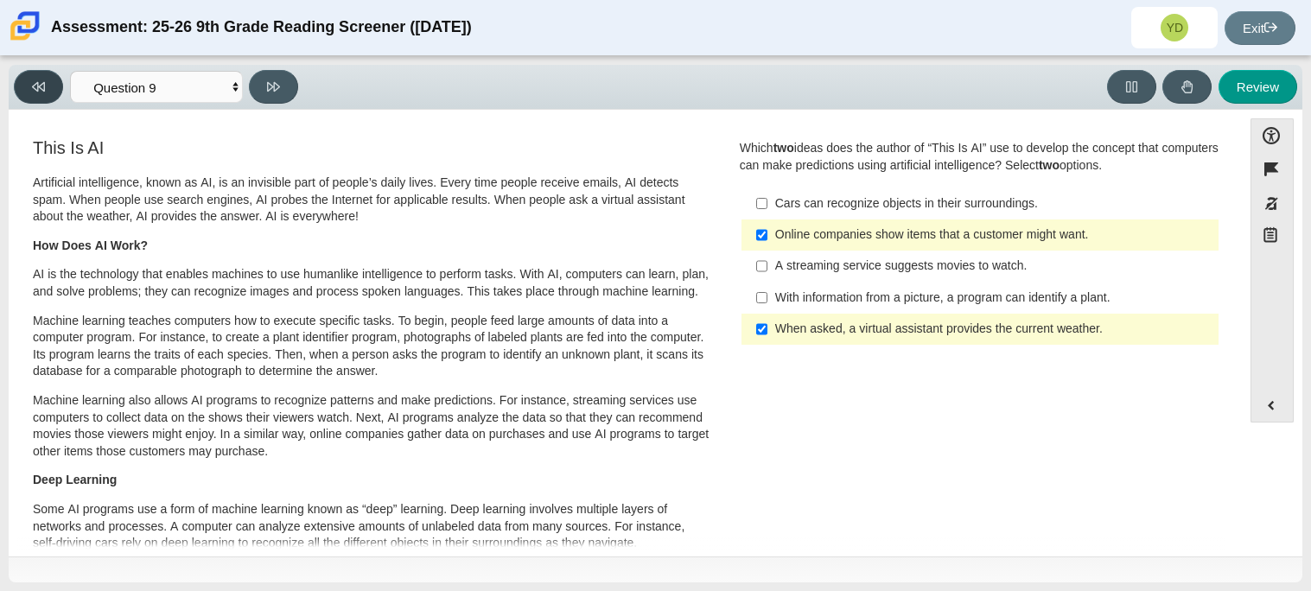
click at [34, 72] on button at bounding box center [38, 87] width 49 height 34
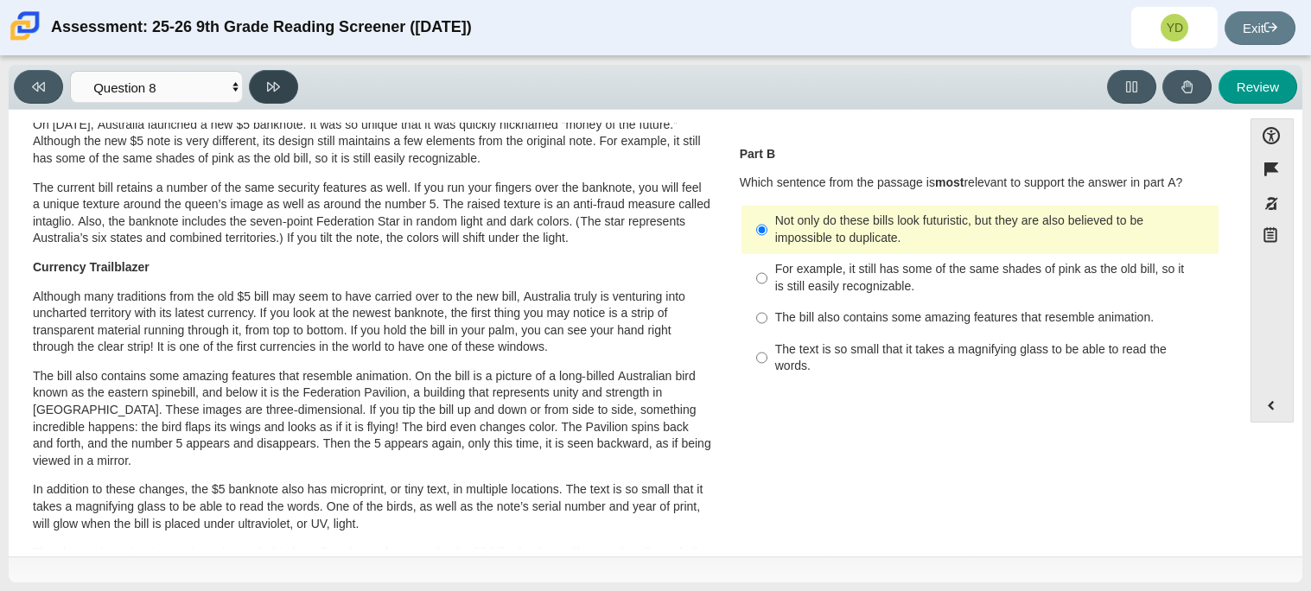
click at [270, 87] on icon at bounding box center [273, 87] width 13 height 10
select select "89f058d6-b15c-4ef5-a4b3-fdaffb8868b6"
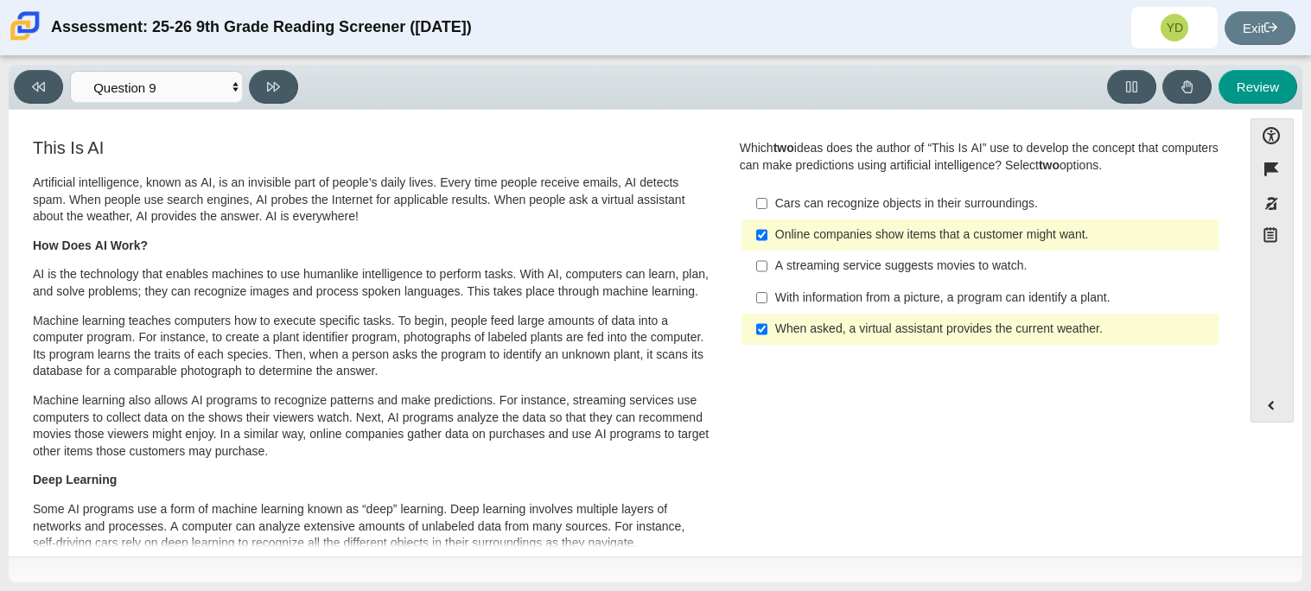
click at [766, 239] on label "Online companies show items that a customer might want. Online companies show i…" at bounding box center [981, 235] width 474 height 31
click at [766, 239] on input "Online companies show items that a customer might want. Online companies show i…" at bounding box center [761, 235] width 11 height 31
checkbox input "false"
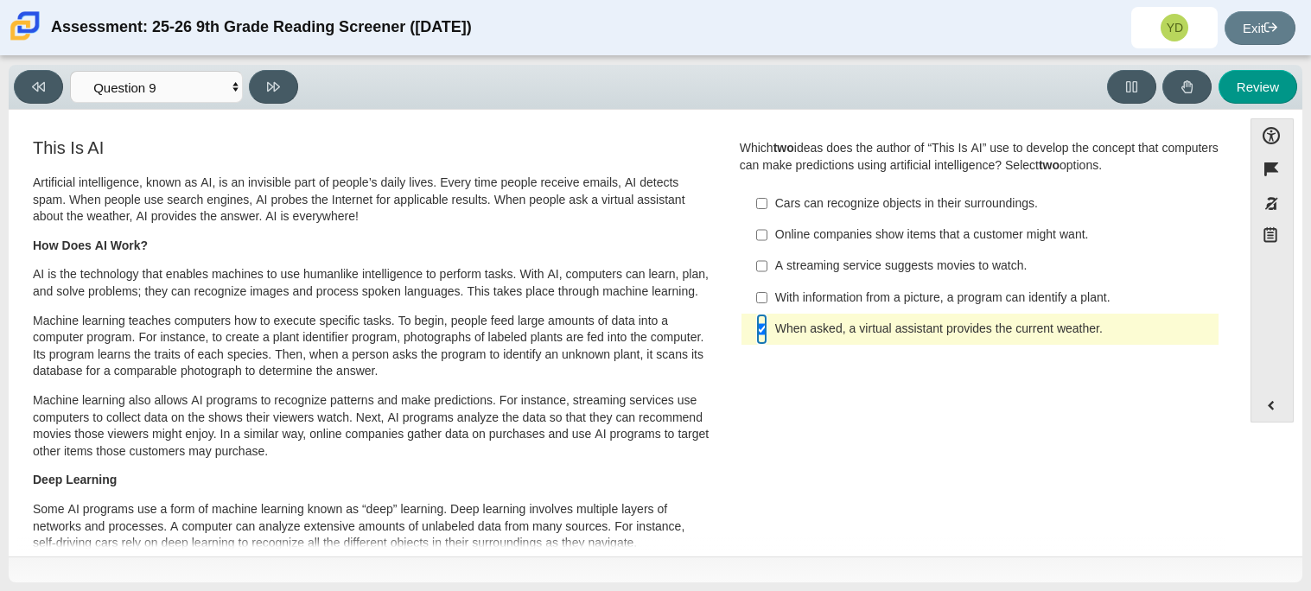
click at [756, 325] on input "When asked, a virtual assistant provides the current weather. When asked, a vir…" at bounding box center [761, 329] width 11 height 31
checkbox input "false"
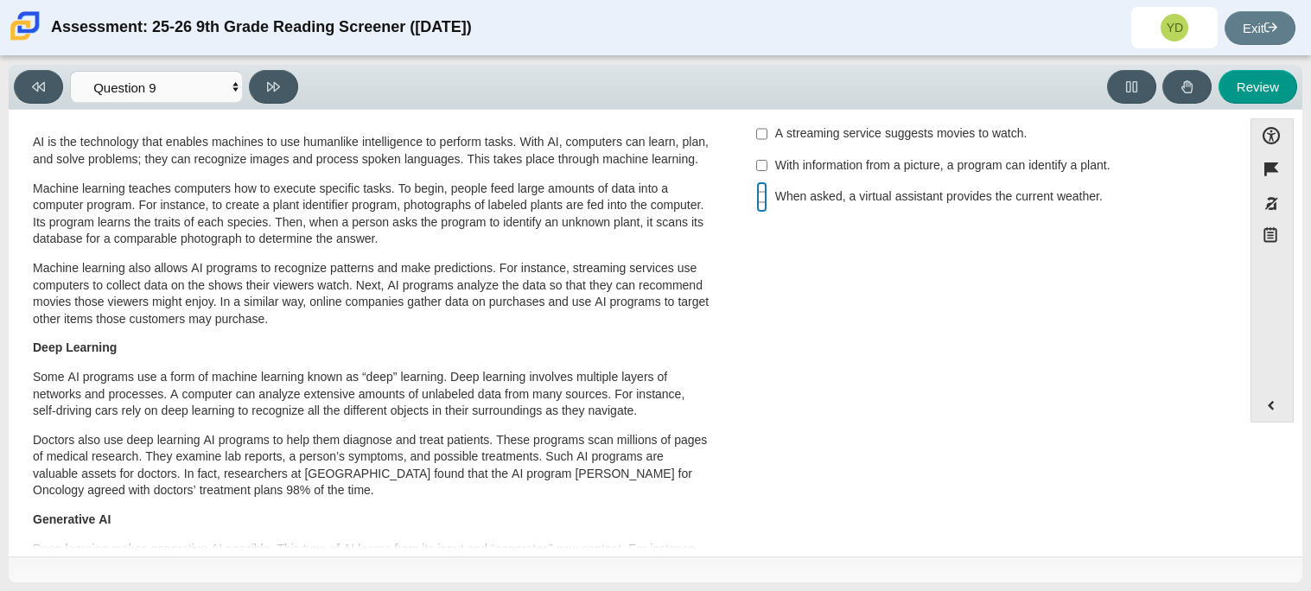
scroll to position [0, 0]
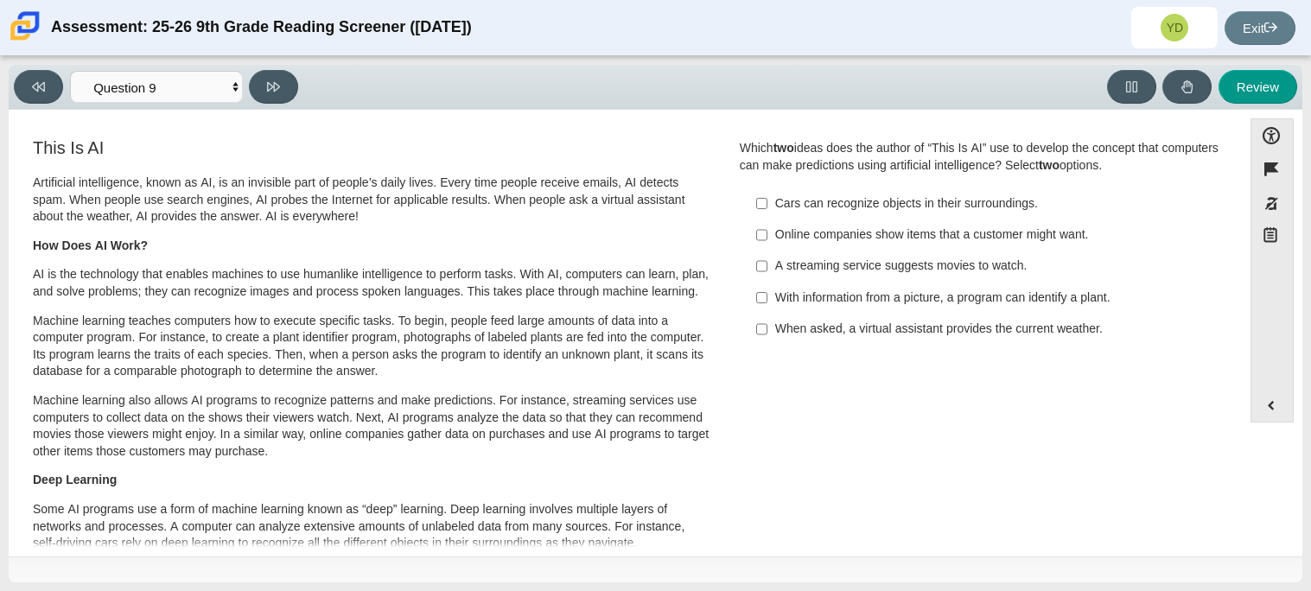
click at [766, 258] on label "A streaming service suggests movies to watch. A streaming service suggests movi…" at bounding box center [981, 266] width 474 height 31
click at [766, 258] on input "A streaming service suggests movies to watch. A streaming service suggests movi…" at bounding box center [761, 266] width 11 height 31
checkbox input "true"
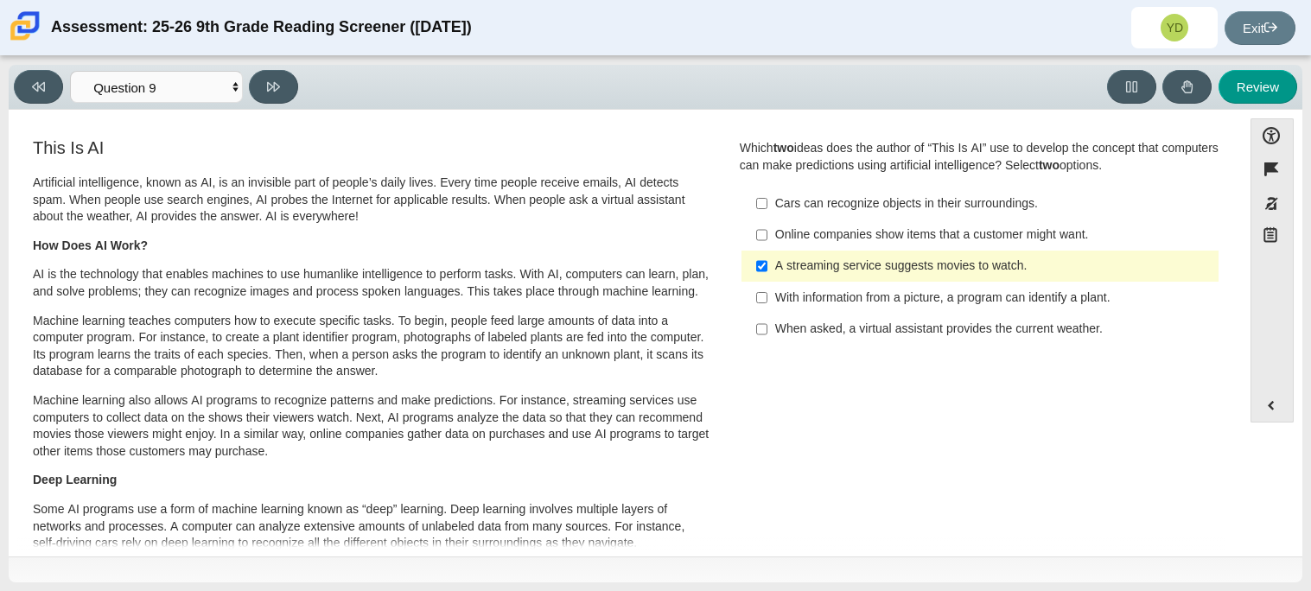
click at [767, 294] on label "With information from a picture, a program can identify a plant. With informati…" at bounding box center [981, 297] width 474 height 31
click at [767, 294] on input "With information from a picture, a program can identify a plant. With informati…" at bounding box center [761, 297] width 11 height 31
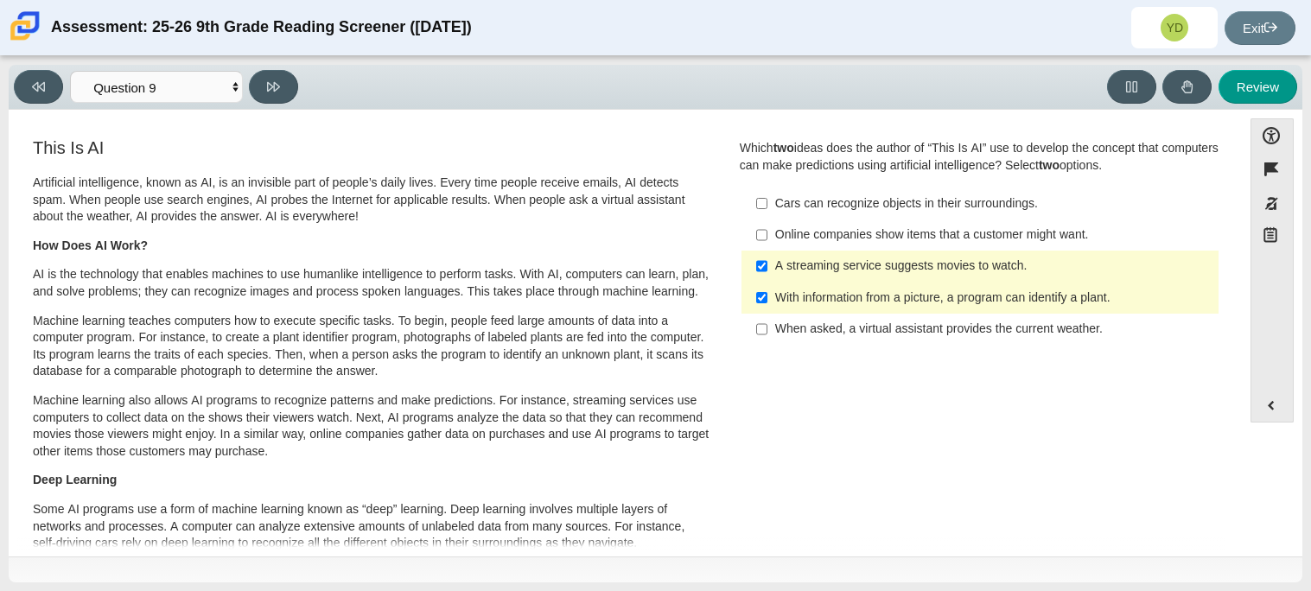
click at [765, 295] on label "With information from a picture, a program can identify a plant. With informati…" at bounding box center [981, 297] width 474 height 31
click at [765, 295] on input "With information from a picture, a program can identify a plant. With informati…" at bounding box center [761, 297] width 11 height 31
checkbox input "false"
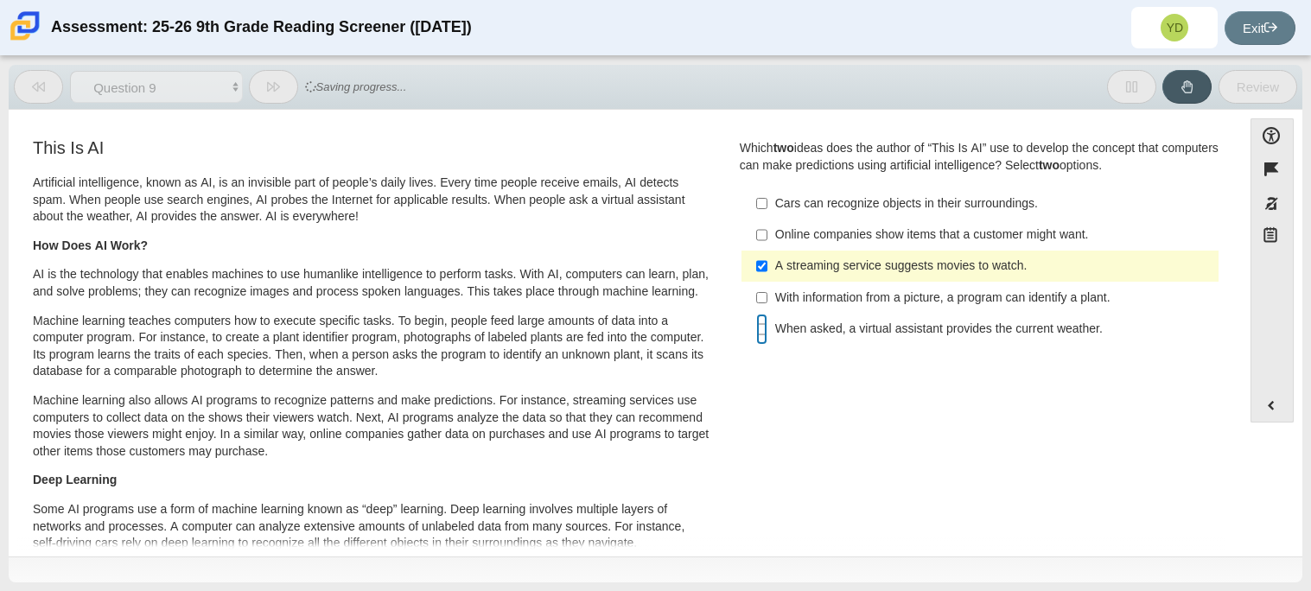
click at [757, 324] on input "When asked, a virtual assistant provides the current weather. When asked, a vir…" at bounding box center [761, 329] width 11 height 31
checkbox input "true"
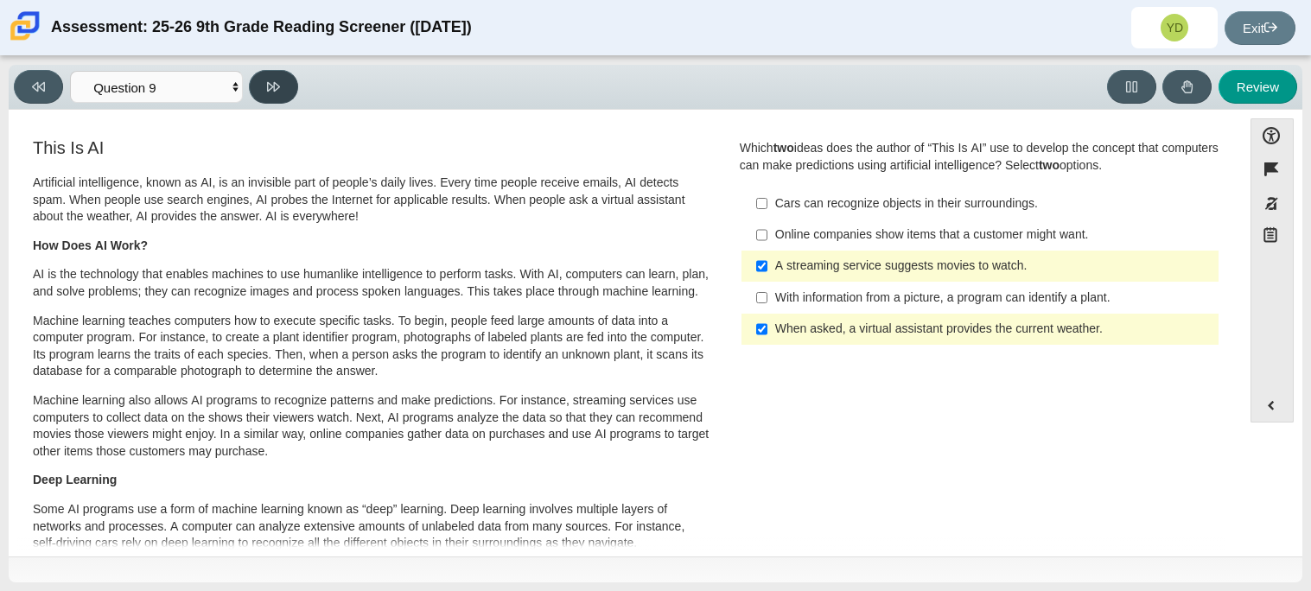
click at [271, 81] on icon at bounding box center [273, 86] width 13 height 13
select select "cdf3c14e-a918-44d1-9b63-3db0fa81641e"
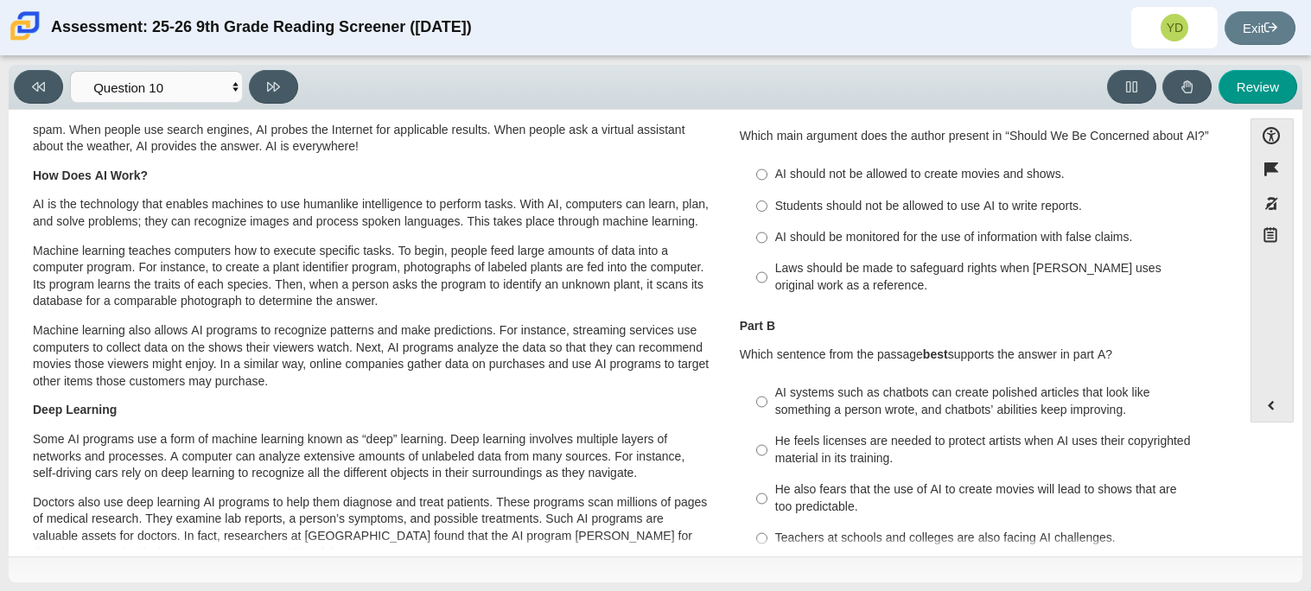
scroll to position [72, 0]
click at [756, 269] on input "Laws should be made to safeguard rights when [PERSON_NAME] uses original work a…" at bounding box center [761, 275] width 11 height 48
radio input "true"
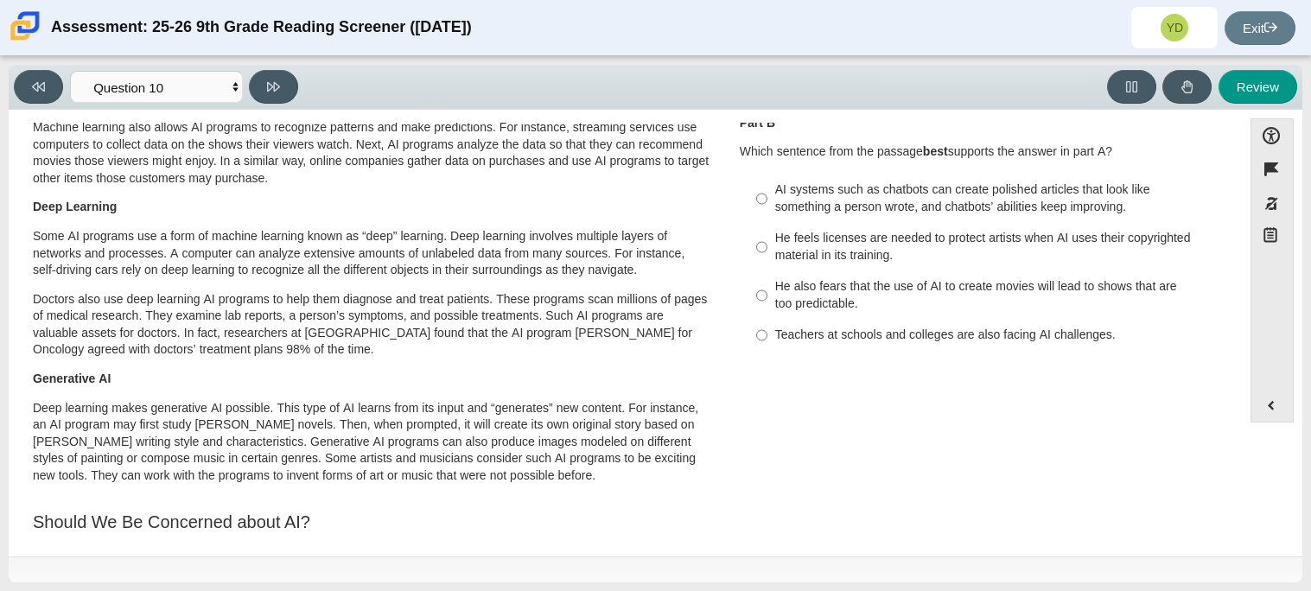
scroll to position [276, 0]
click at [760, 199] on input "AI systems such as chatbots can create polished articles that look like somethi…" at bounding box center [761, 196] width 11 height 48
radio input "true"
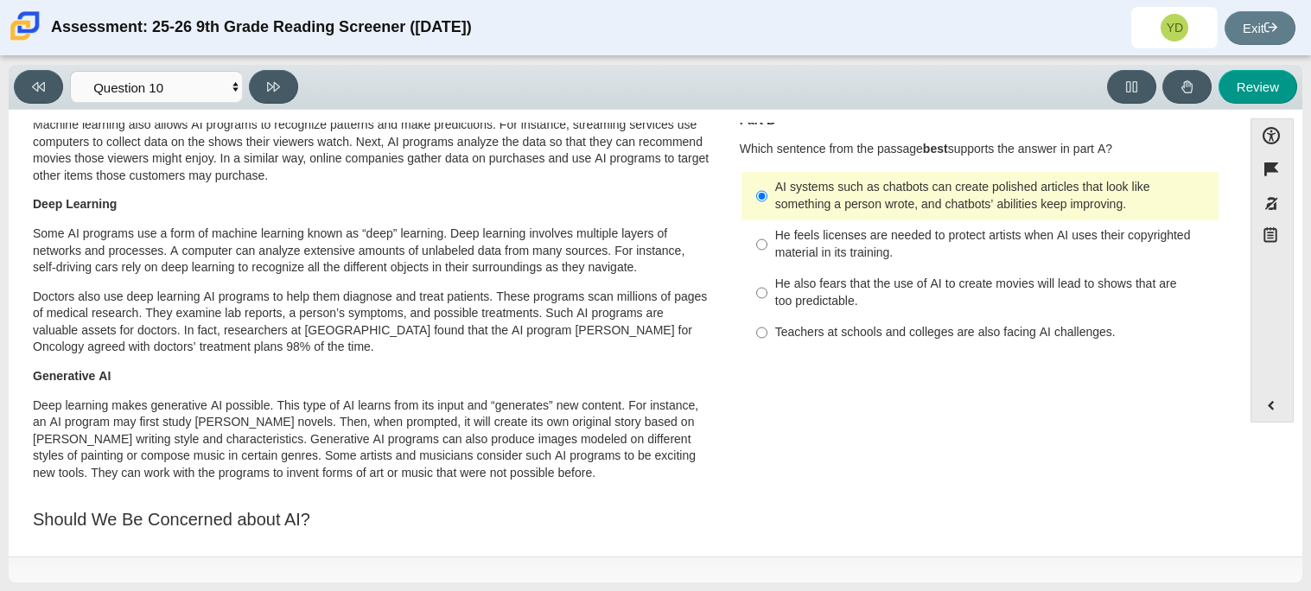
click at [767, 234] on label "He feels licenses are needed to protect artists when AI uses their copyrighted …" at bounding box center [981, 244] width 474 height 48
click at [767, 234] on input "He feels licenses are needed to protect artists when AI uses their copyrighted …" at bounding box center [761, 244] width 11 height 48
radio input "true"
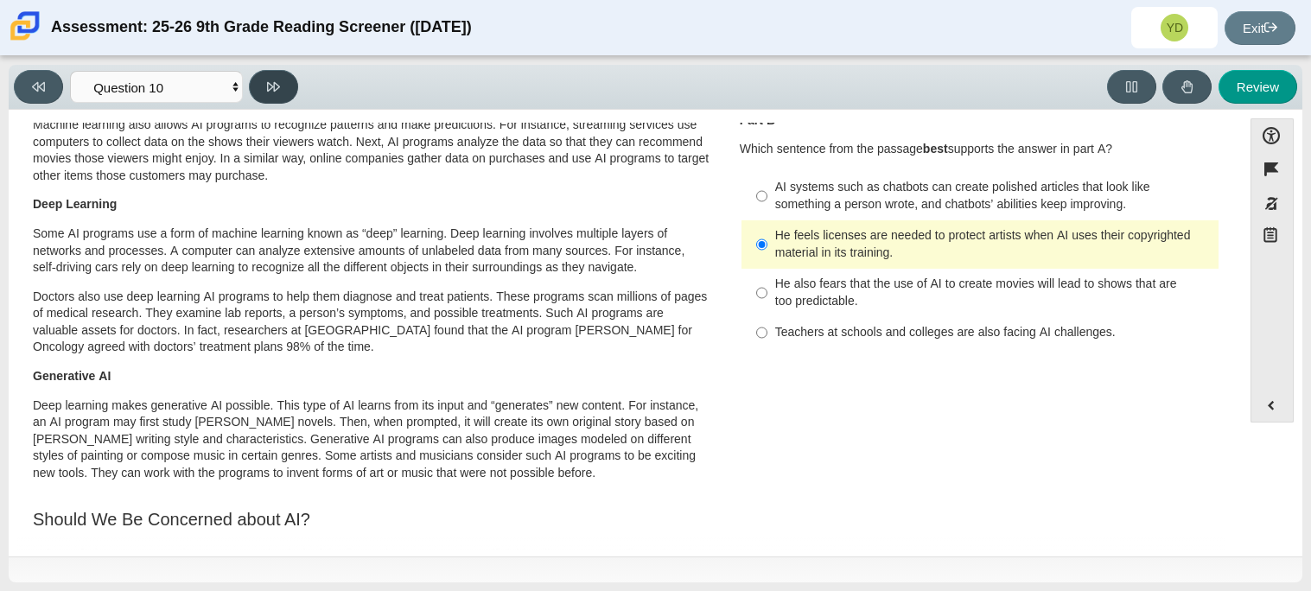
click at [261, 89] on button at bounding box center [273, 87] width 49 height 34
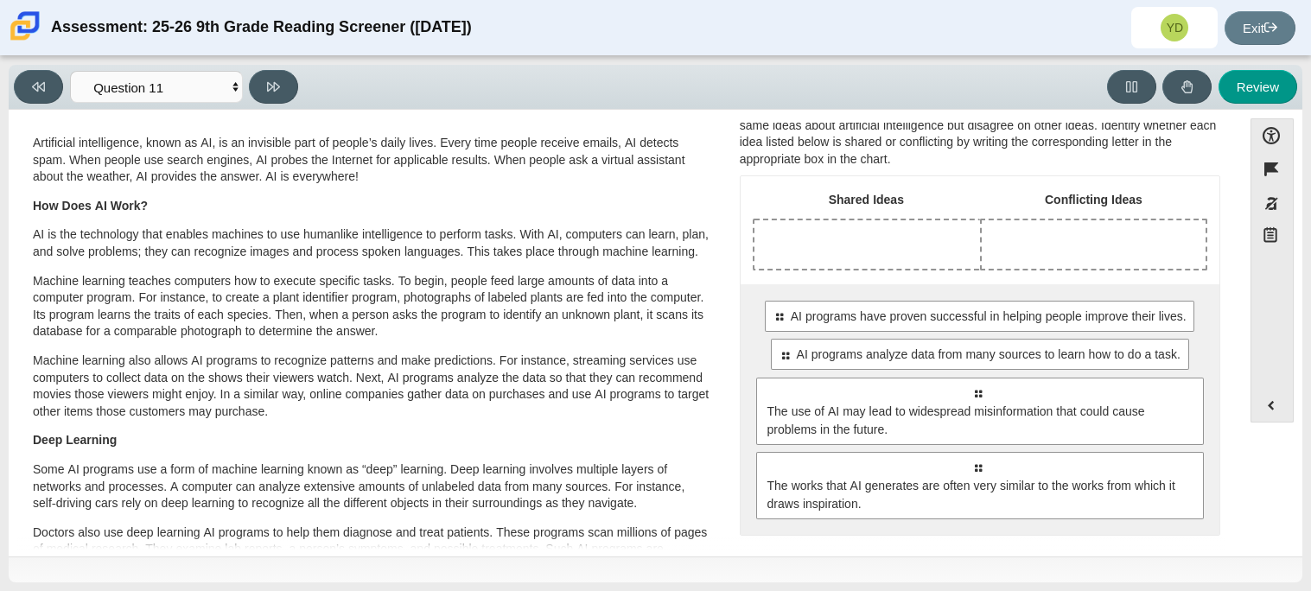
scroll to position [0, 0]
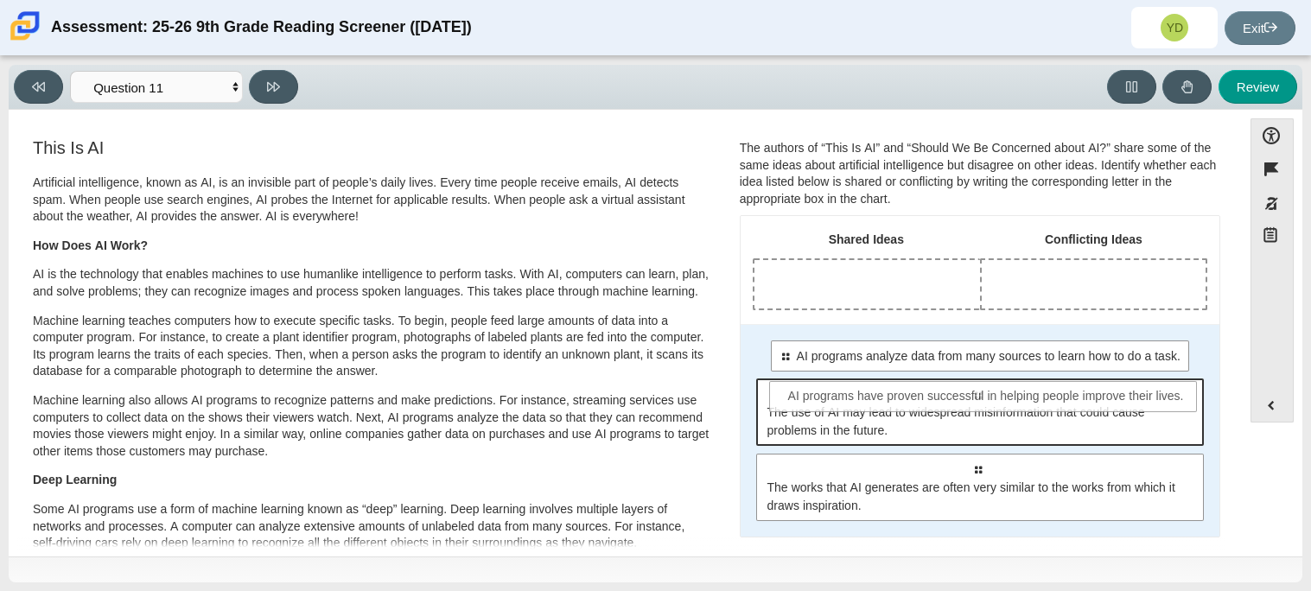
drag, startPoint x: 952, startPoint y: 362, endPoint x: 963, endPoint y: 401, distance: 40.2
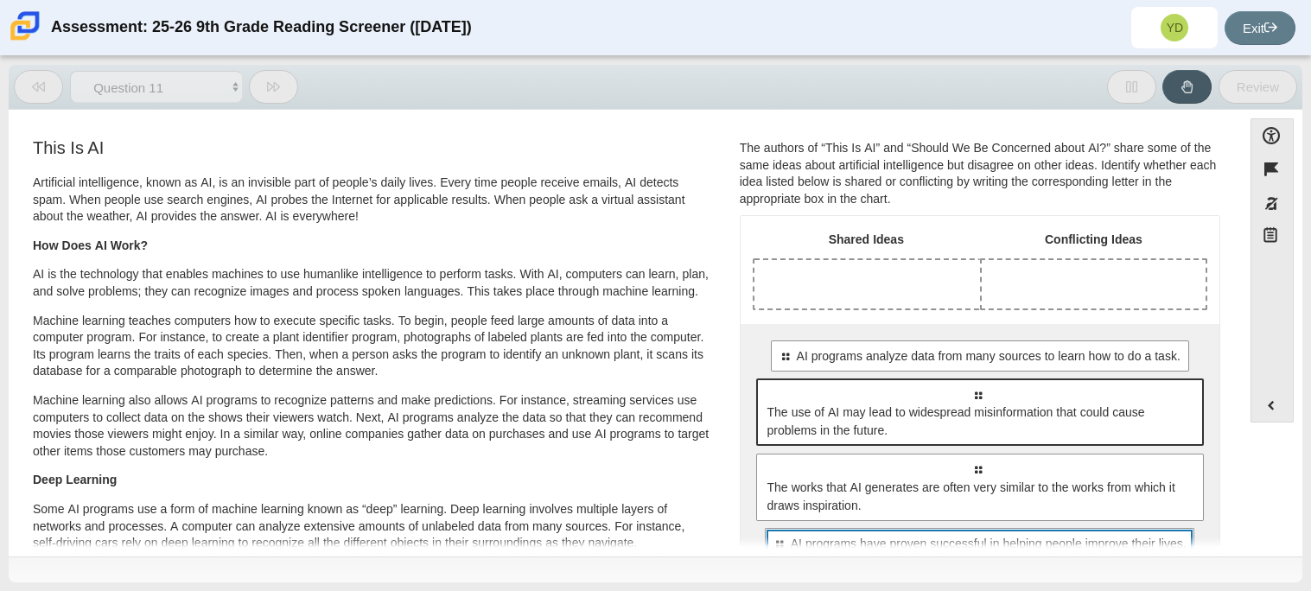
scroll to position [10, 0]
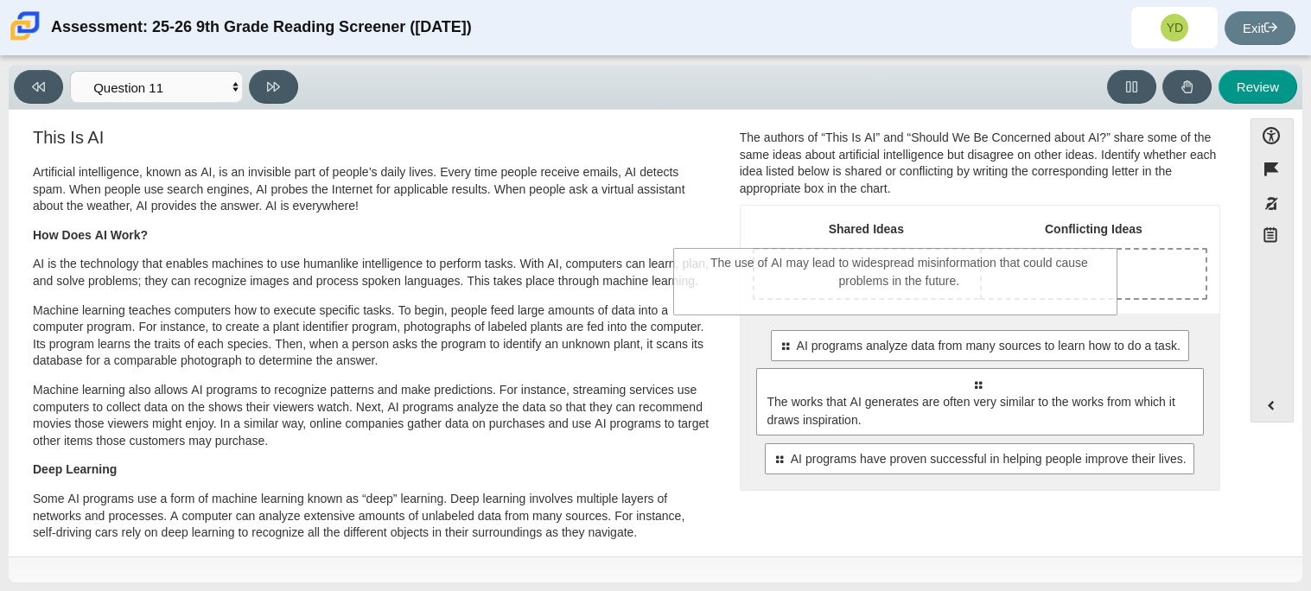
drag, startPoint x: 994, startPoint y: 433, endPoint x: 915, endPoint y: 312, distance: 144.3
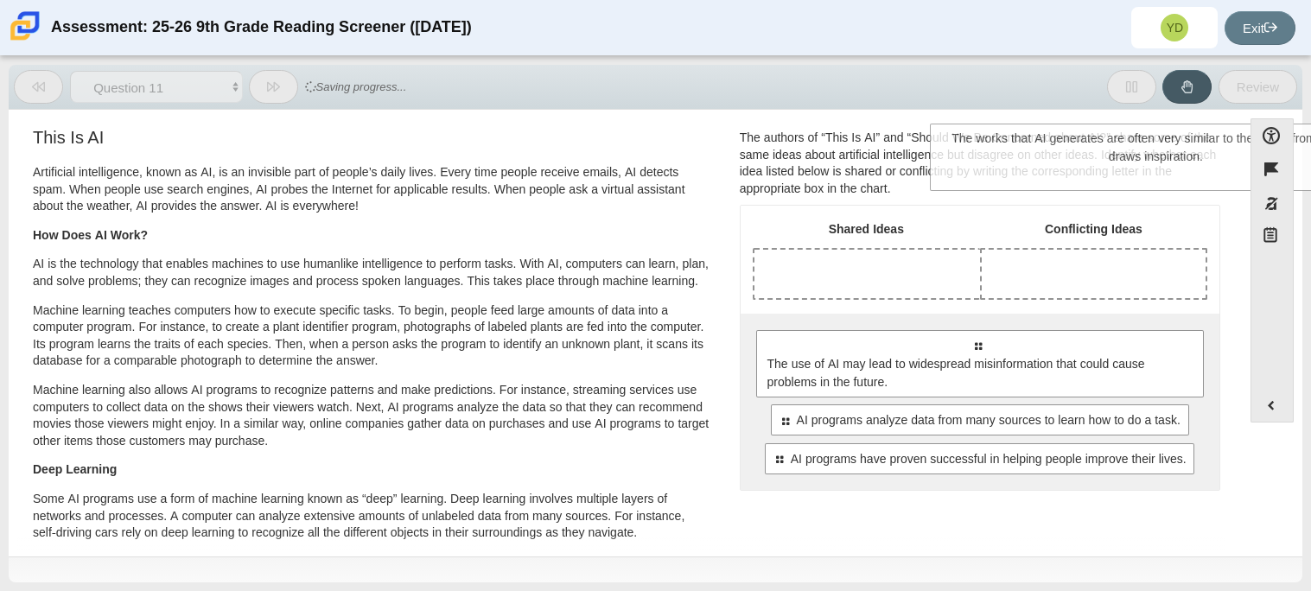
scroll to position [0, 0]
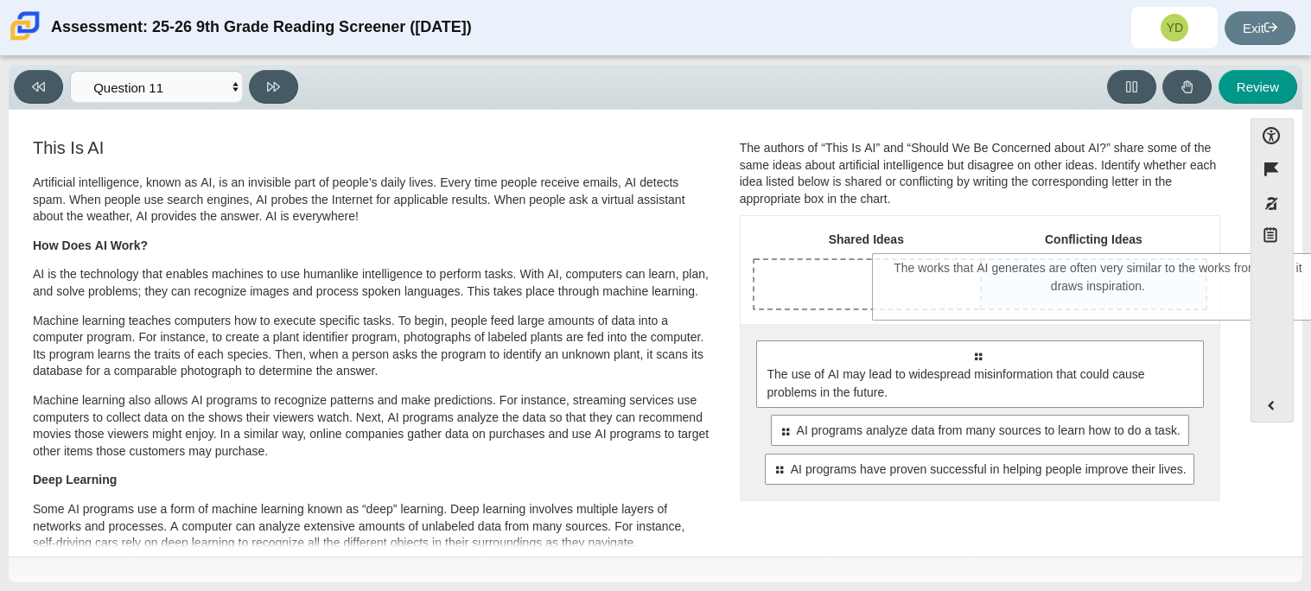
drag, startPoint x: 931, startPoint y: 484, endPoint x: 1054, endPoint y: 294, distance: 226.8
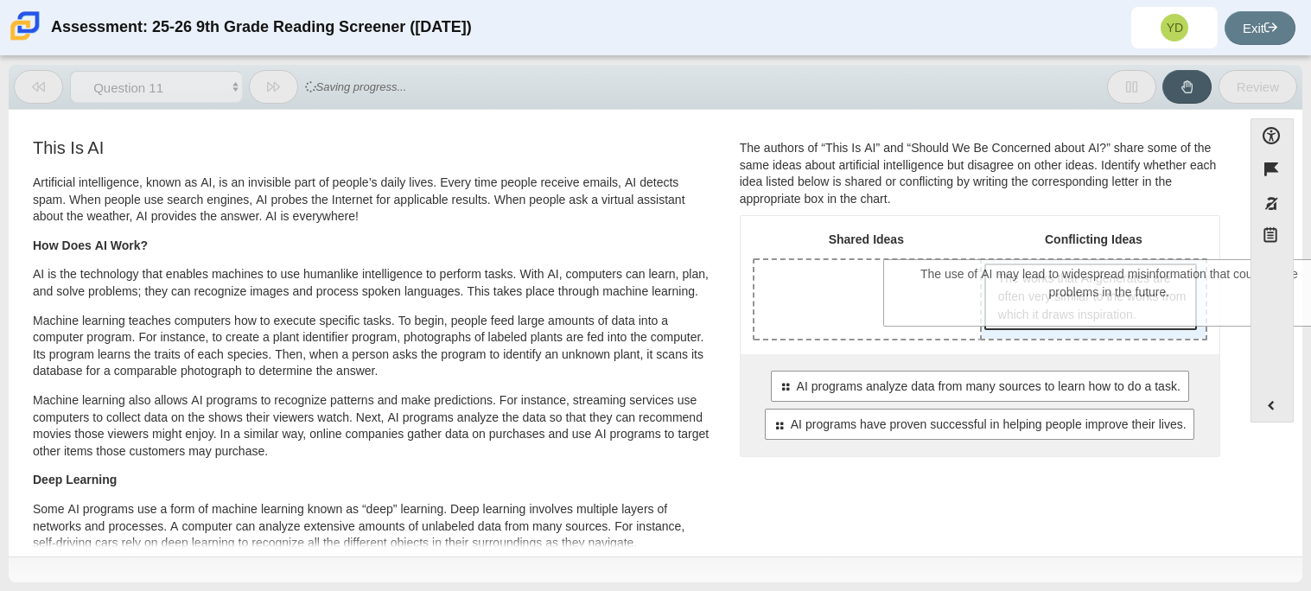
drag, startPoint x: 996, startPoint y: 414, endPoint x: 1126, endPoint y: 304, distance: 170.5
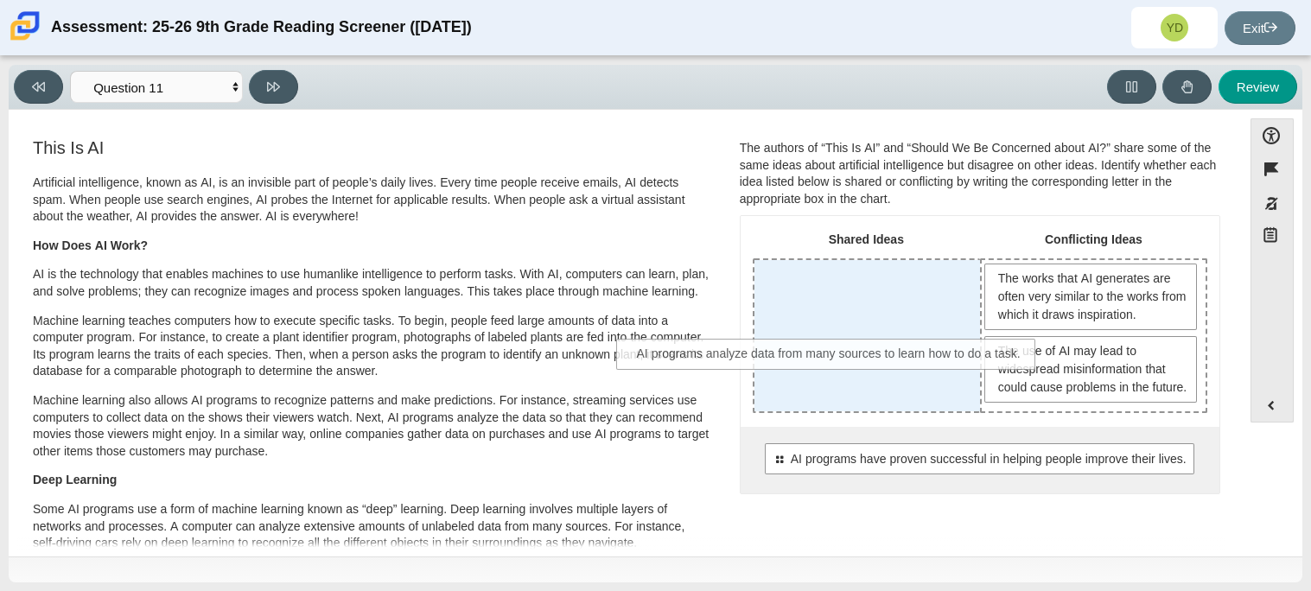
drag, startPoint x: 1001, startPoint y: 479, endPoint x: 857, endPoint y: 357, distance: 188.2
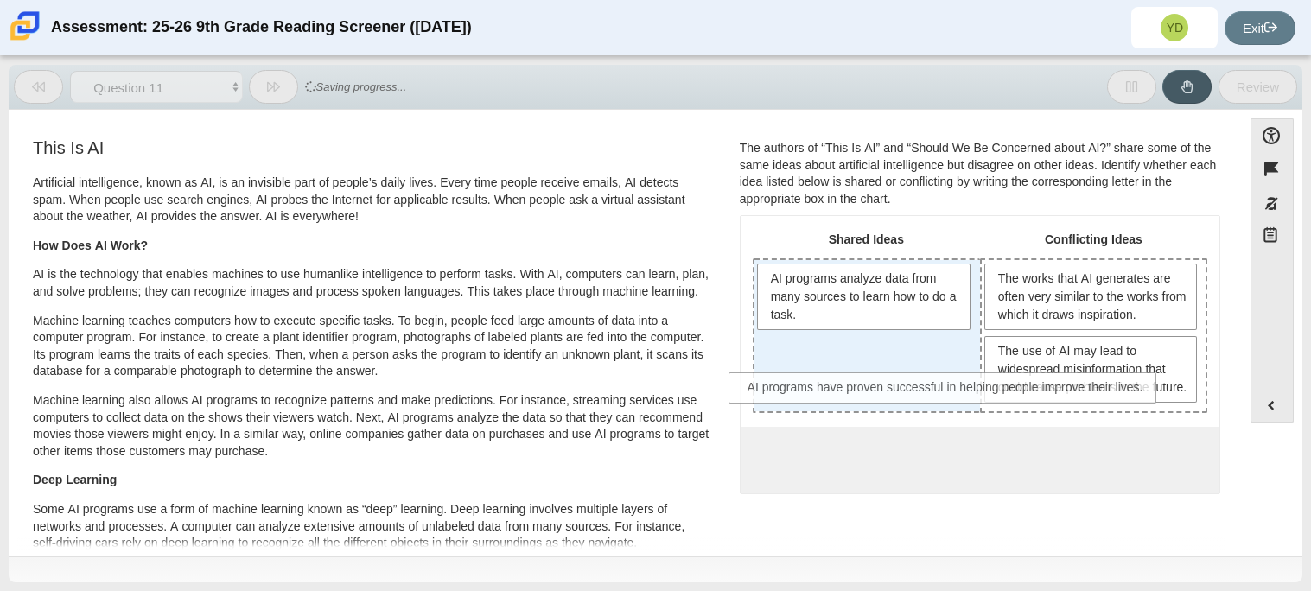
drag, startPoint x: 891, startPoint y: 486, endPoint x: 856, endPoint y: 385, distance: 106.0
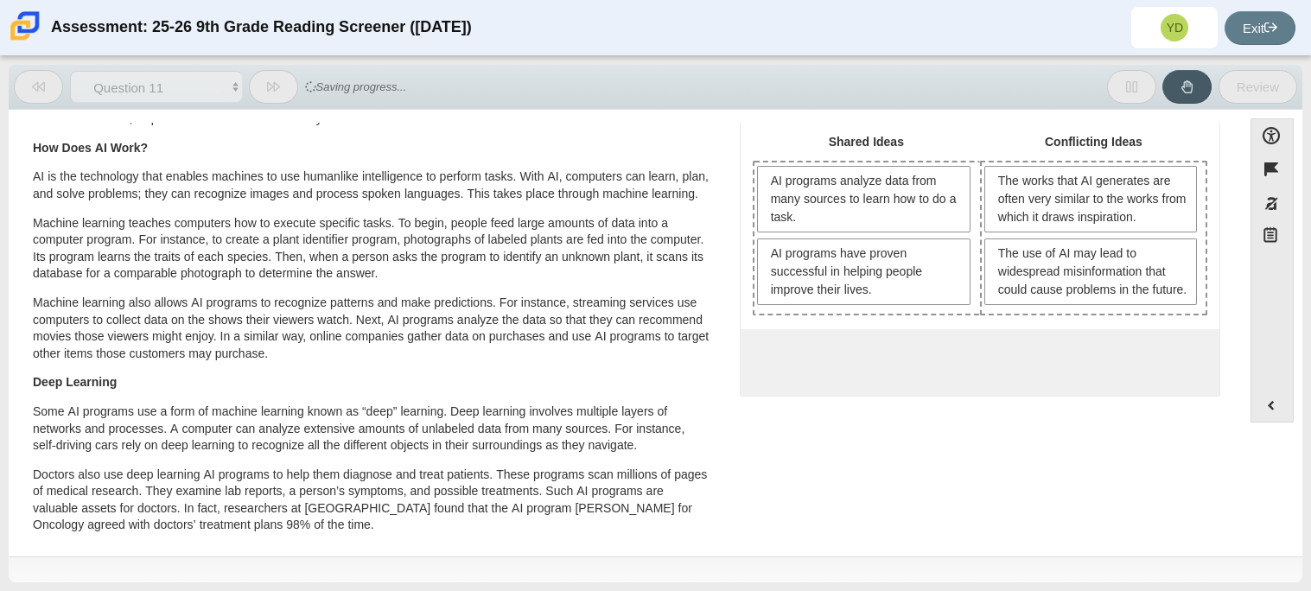
scroll to position [90, 0]
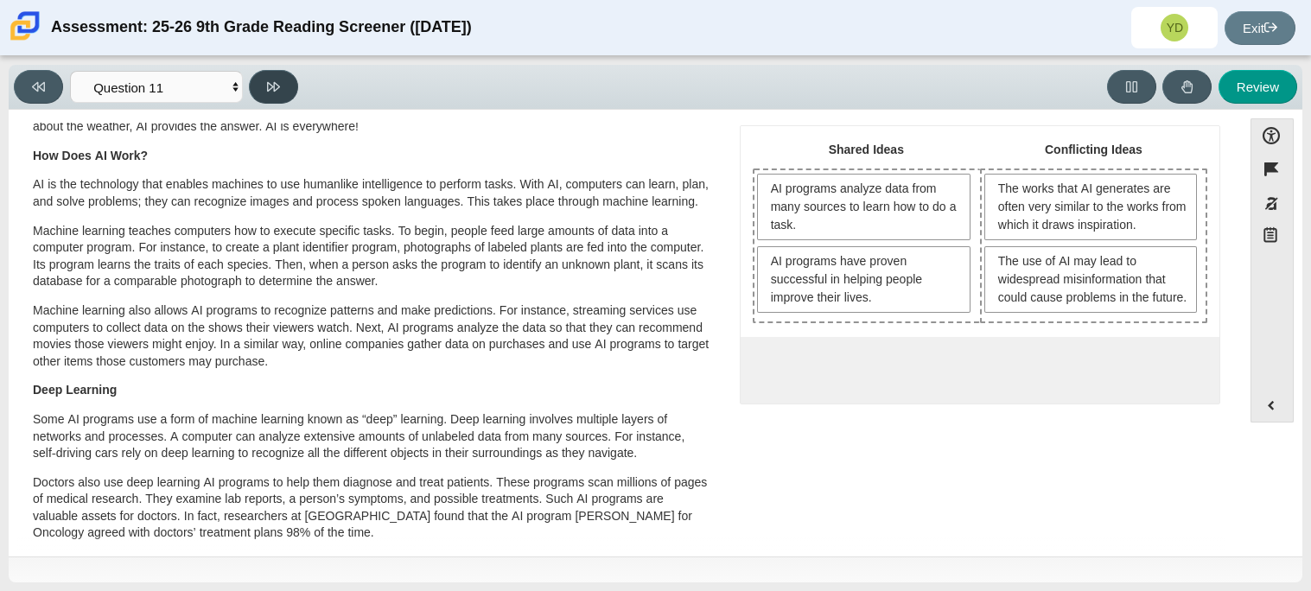
click at [261, 86] on button at bounding box center [273, 87] width 49 height 34
select select "c3effed4-44ce-4a19-bd96-1787f34e9b4c"
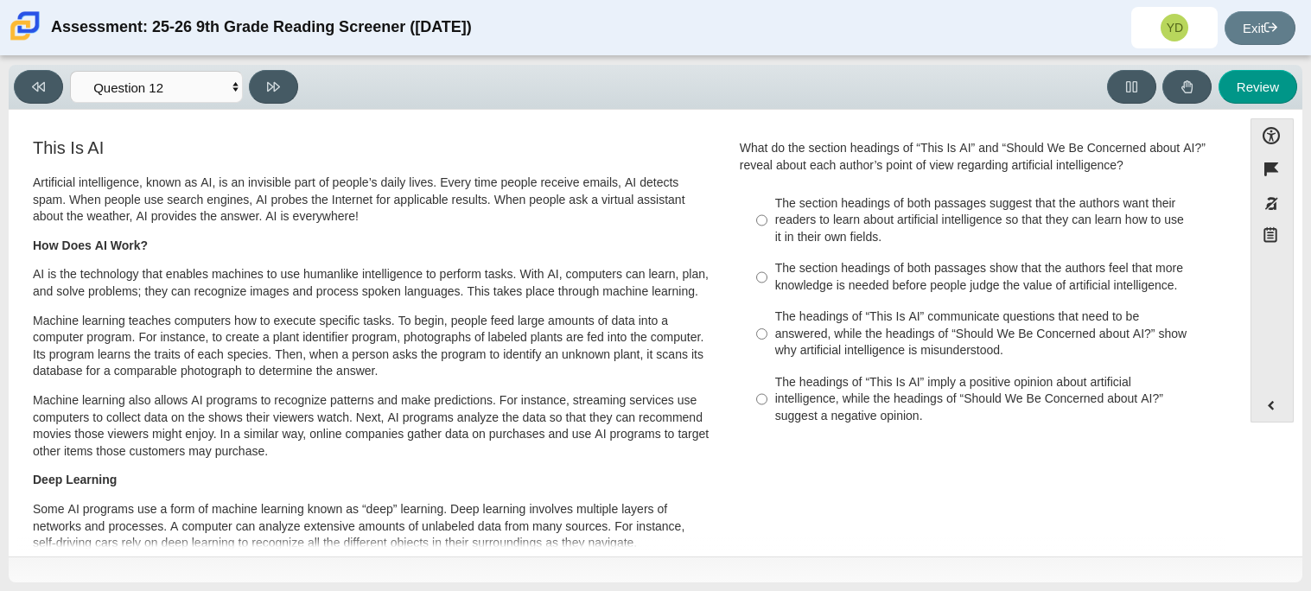
click at [775, 406] on div "The headings of “This Is AI” imply a positive opinion about artificial intellig…" at bounding box center [993, 399] width 436 height 51
click at [767, 406] on input "The headings of “This Is AI” imply a positive opinion about artificial intellig…" at bounding box center [761, 399] width 11 height 66
radio input "true"
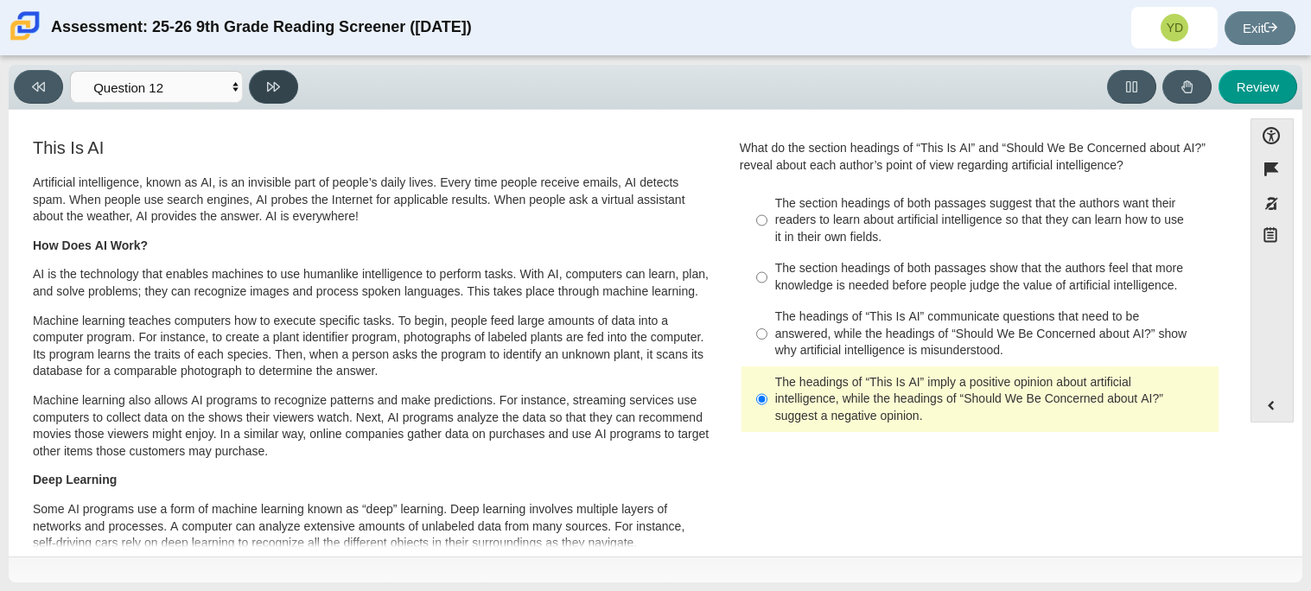
click at [258, 86] on button at bounding box center [273, 87] width 49 height 34
select select "review"
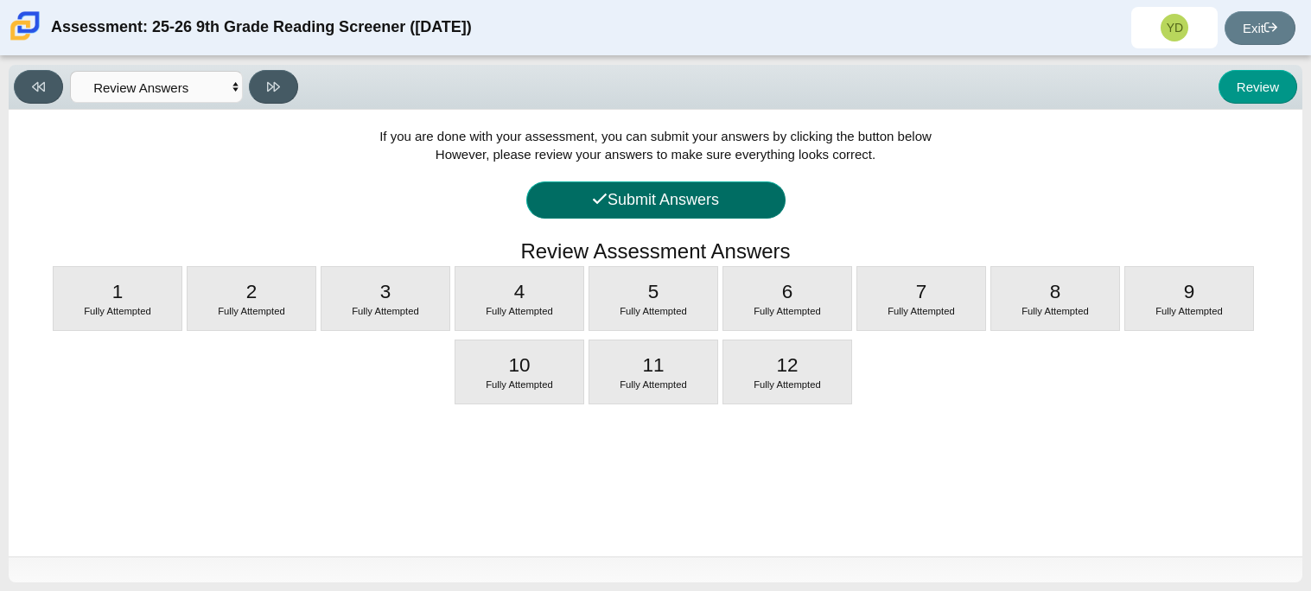
click at [720, 189] on button "Submit Answers" at bounding box center [655, 199] width 259 height 37
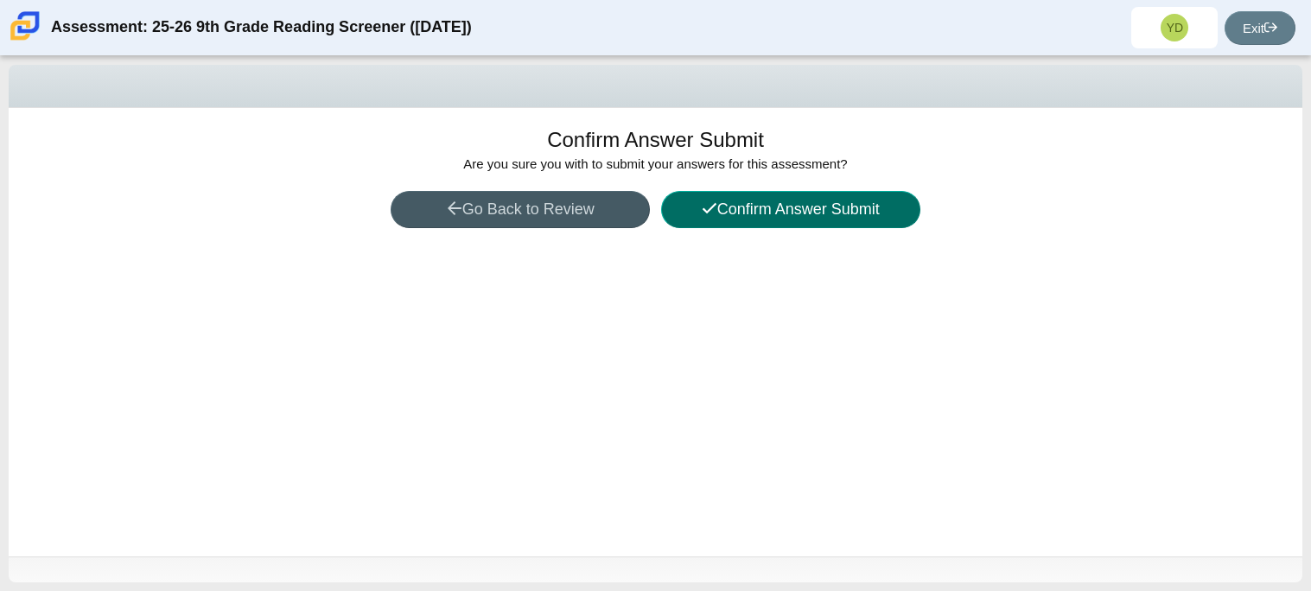
click at [734, 209] on button "Confirm Answer Submit" at bounding box center [790, 209] width 259 height 37
